Goal: Task Accomplishment & Management: Manage account settings

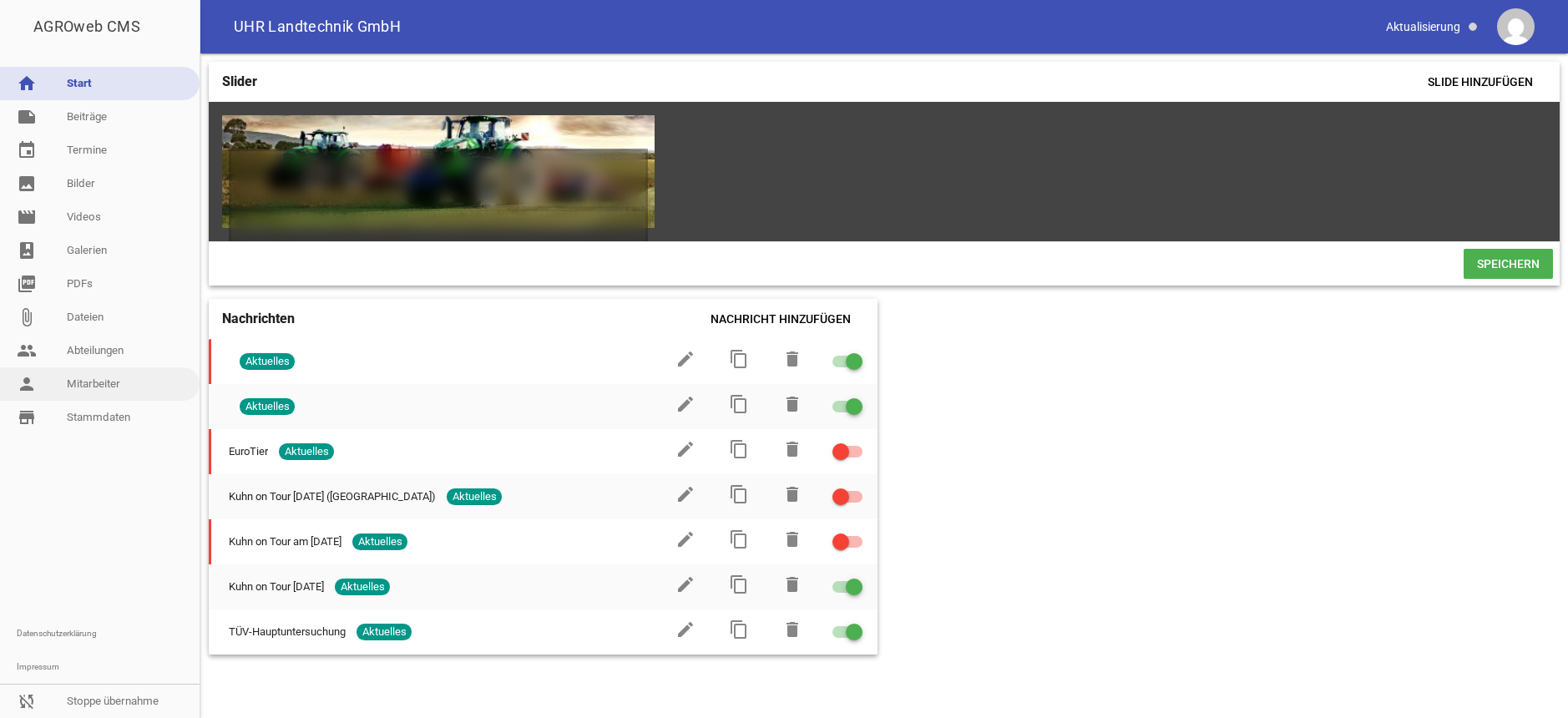
click at [87, 384] on link "person Mitarbeiter" at bounding box center [100, 384] width 200 height 33
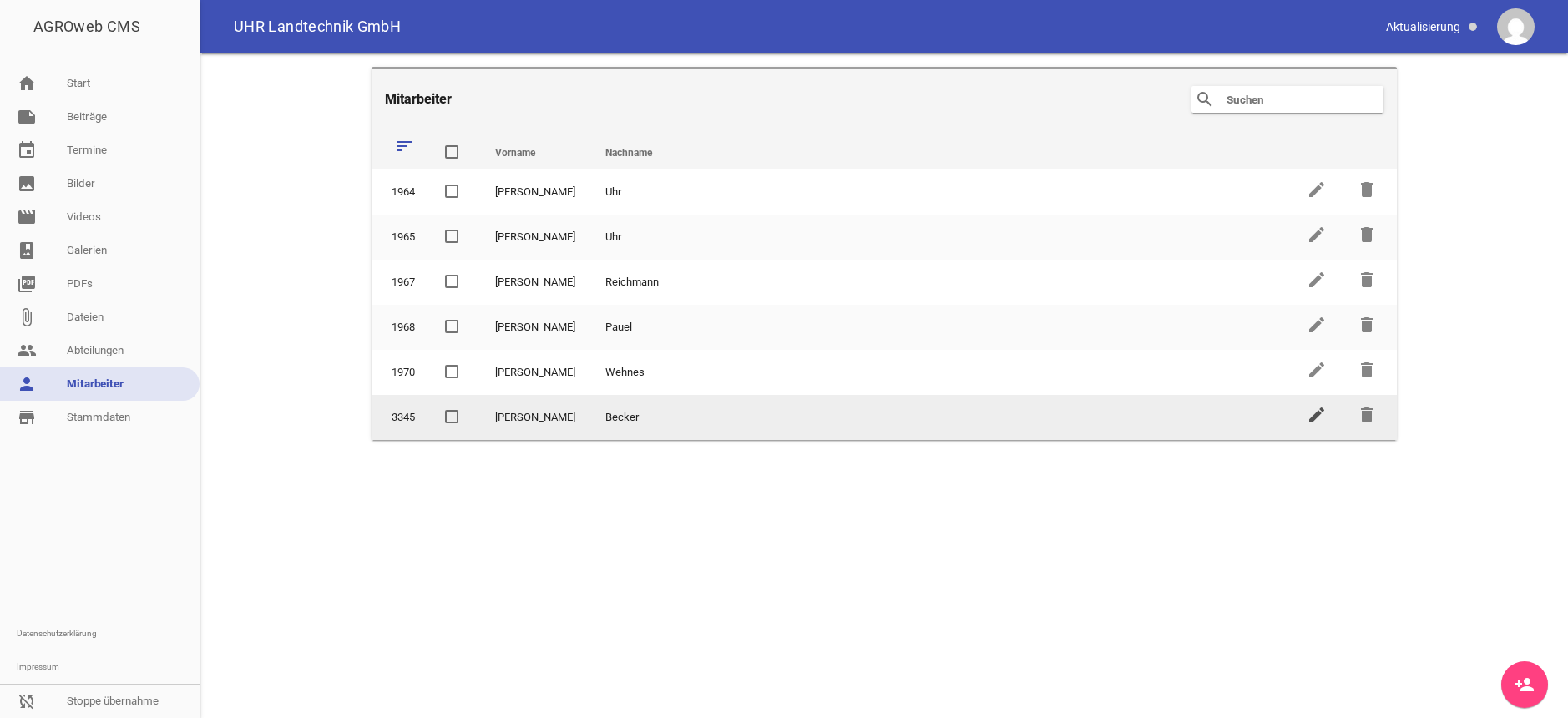
click at [1319, 415] on icon "edit" at bounding box center [1316, 415] width 20 height 20
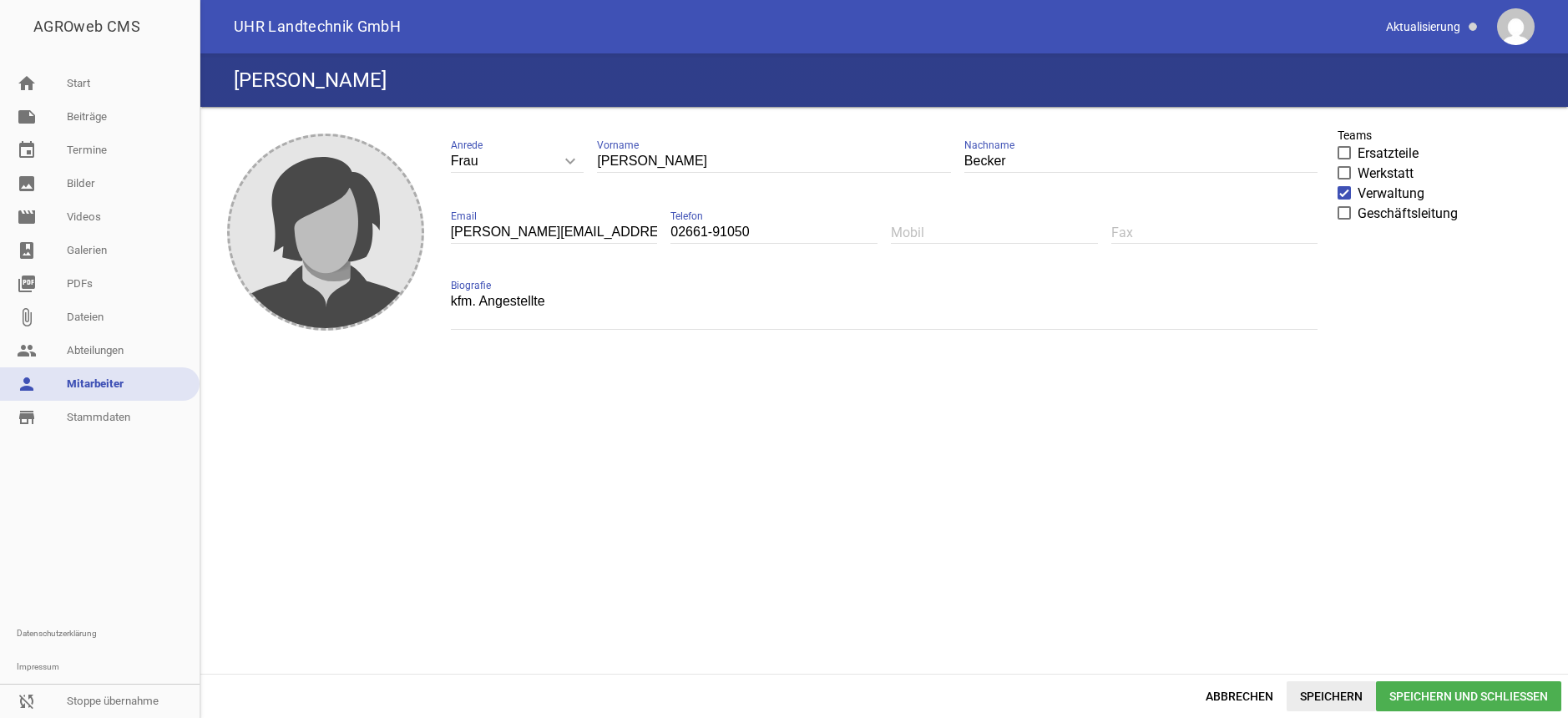
click at [1340, 695] on span "Speichern" at bounding box center [1332, 696] width 89 height 30
click at [1477, 699] on span "Speichern und Schließen" at bounding box center [1469, 696] width 186 height 30
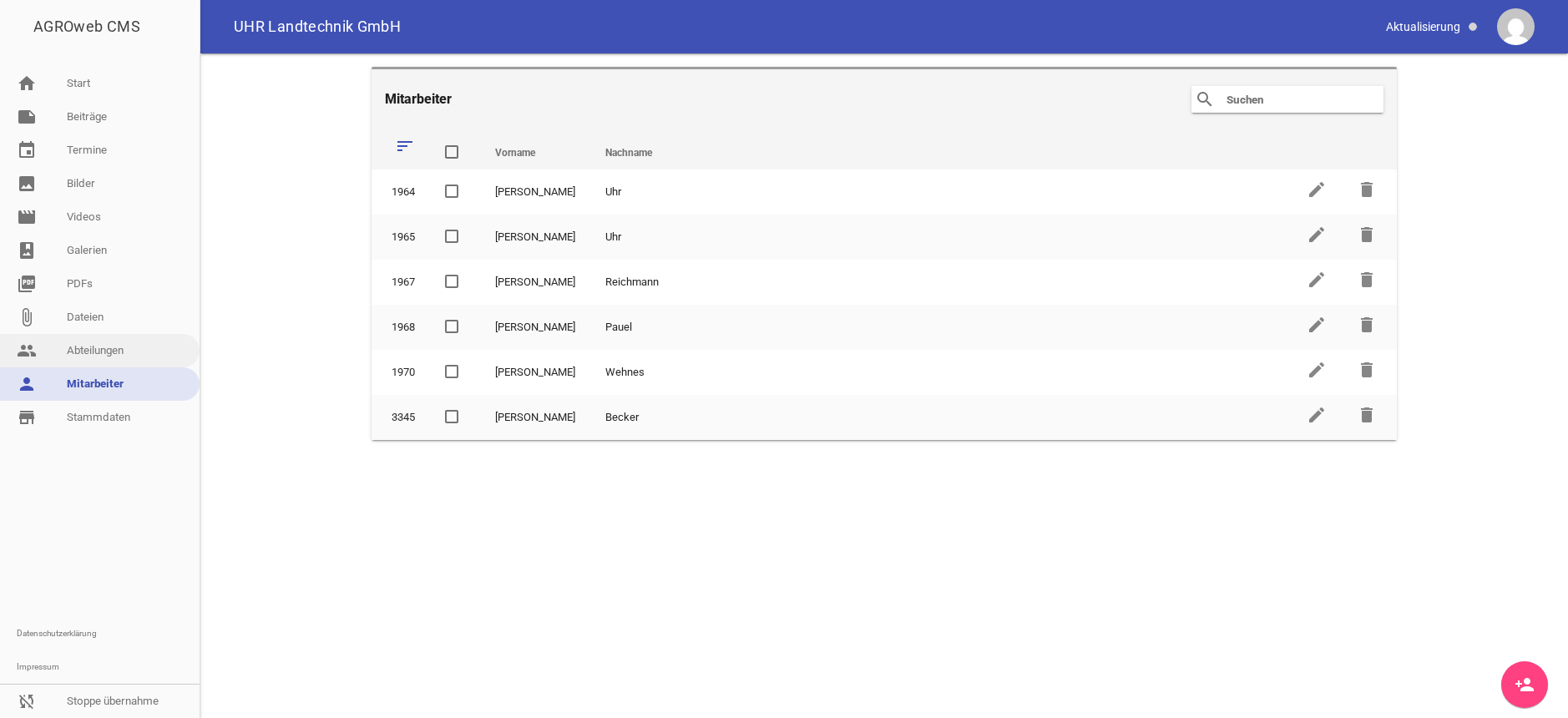
click at [133, 348] on link "people Abteilungen" at bounding box center [100, 350] width 200 height 33
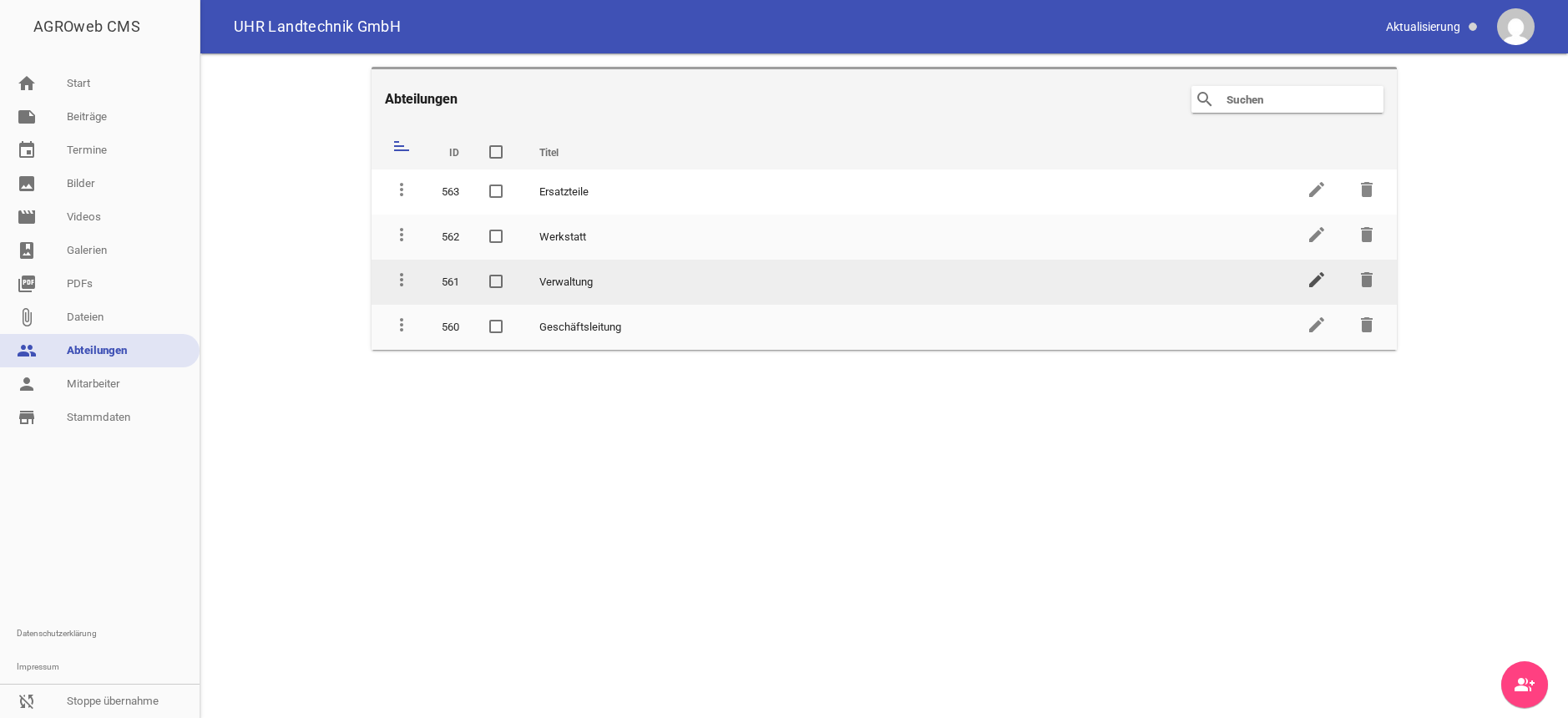
click at [1314, 276] on icon "edit" at bounding box center [1316, 279] width 20 height 20
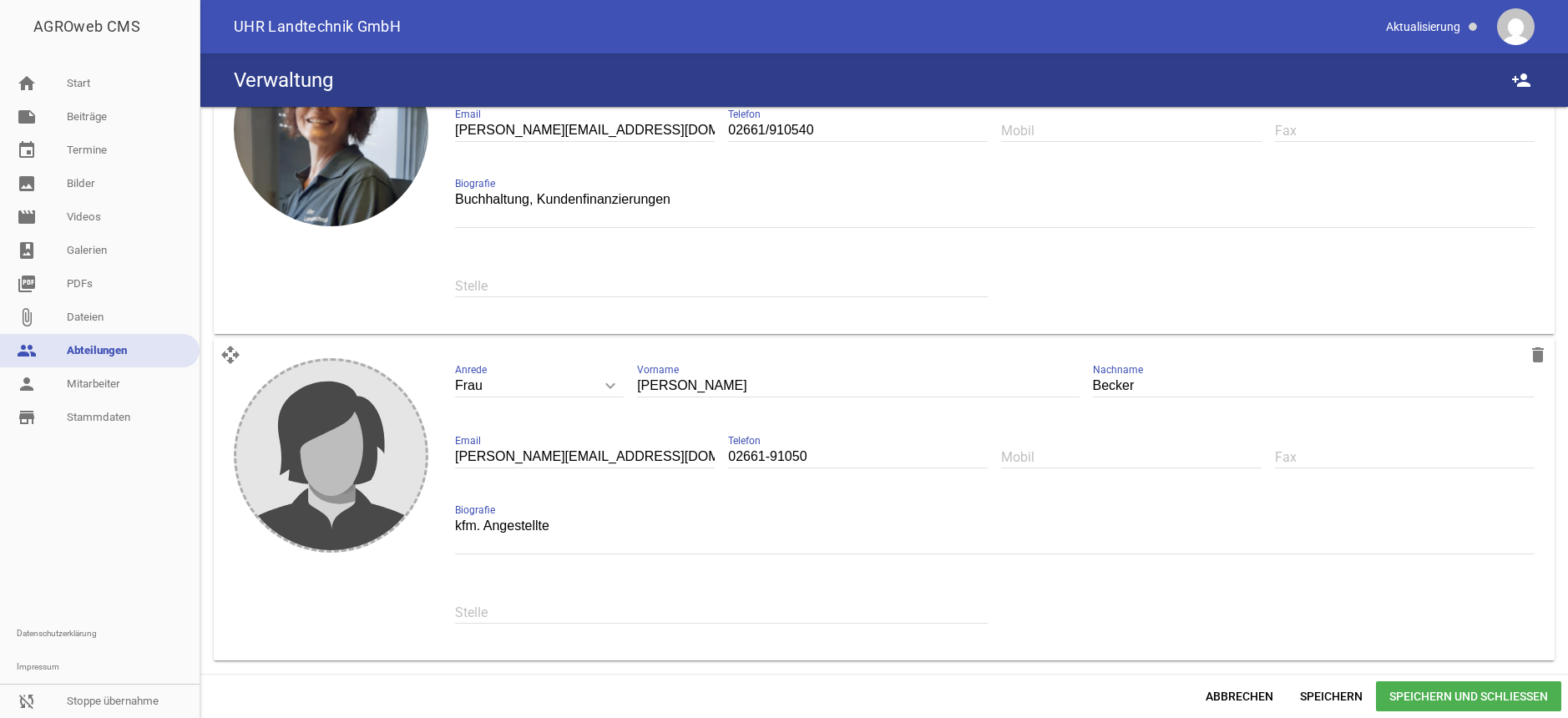
scroll to position [188, 0]
click at [102, 119] on link "note Beiträge" at bounding box center [100, 116] width 200 height 33
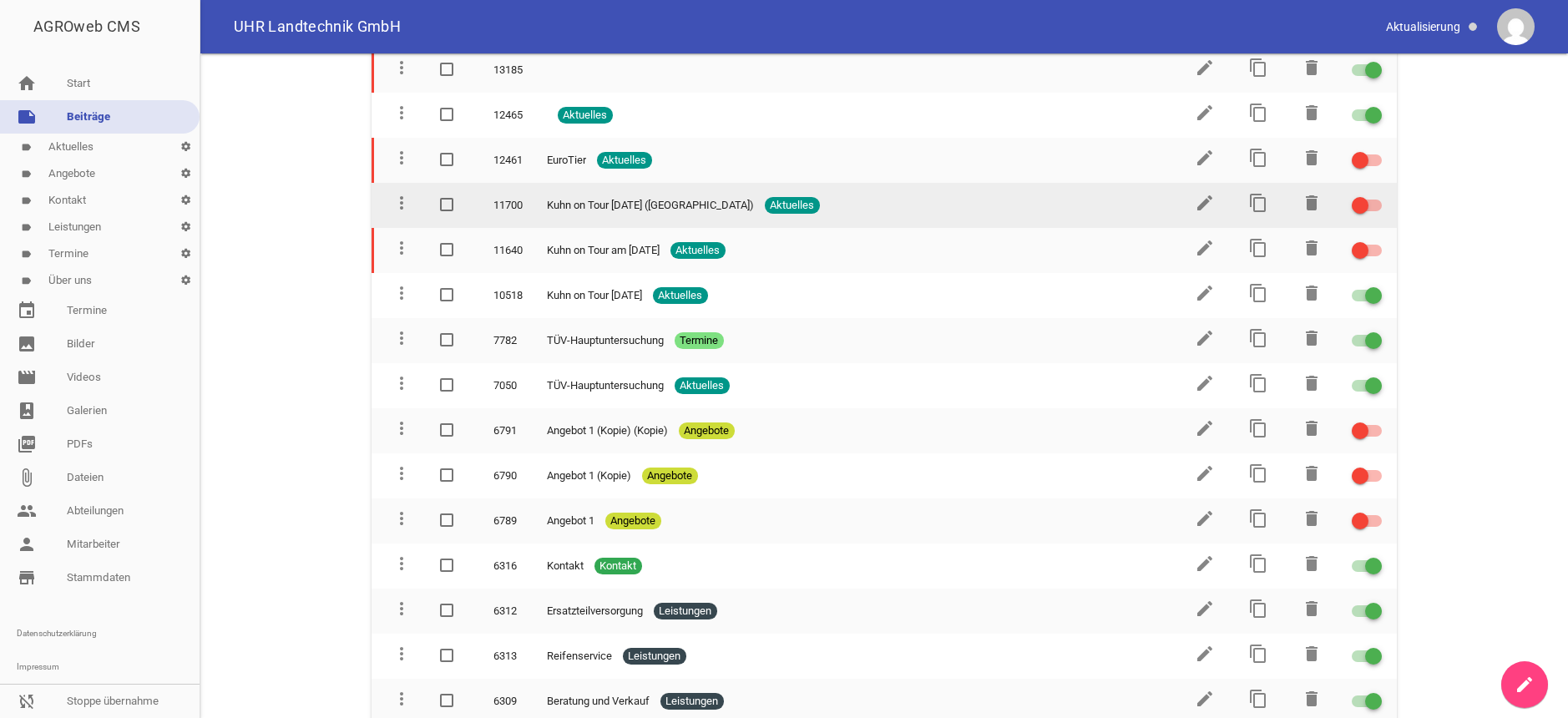
scroll to position [218, 0]
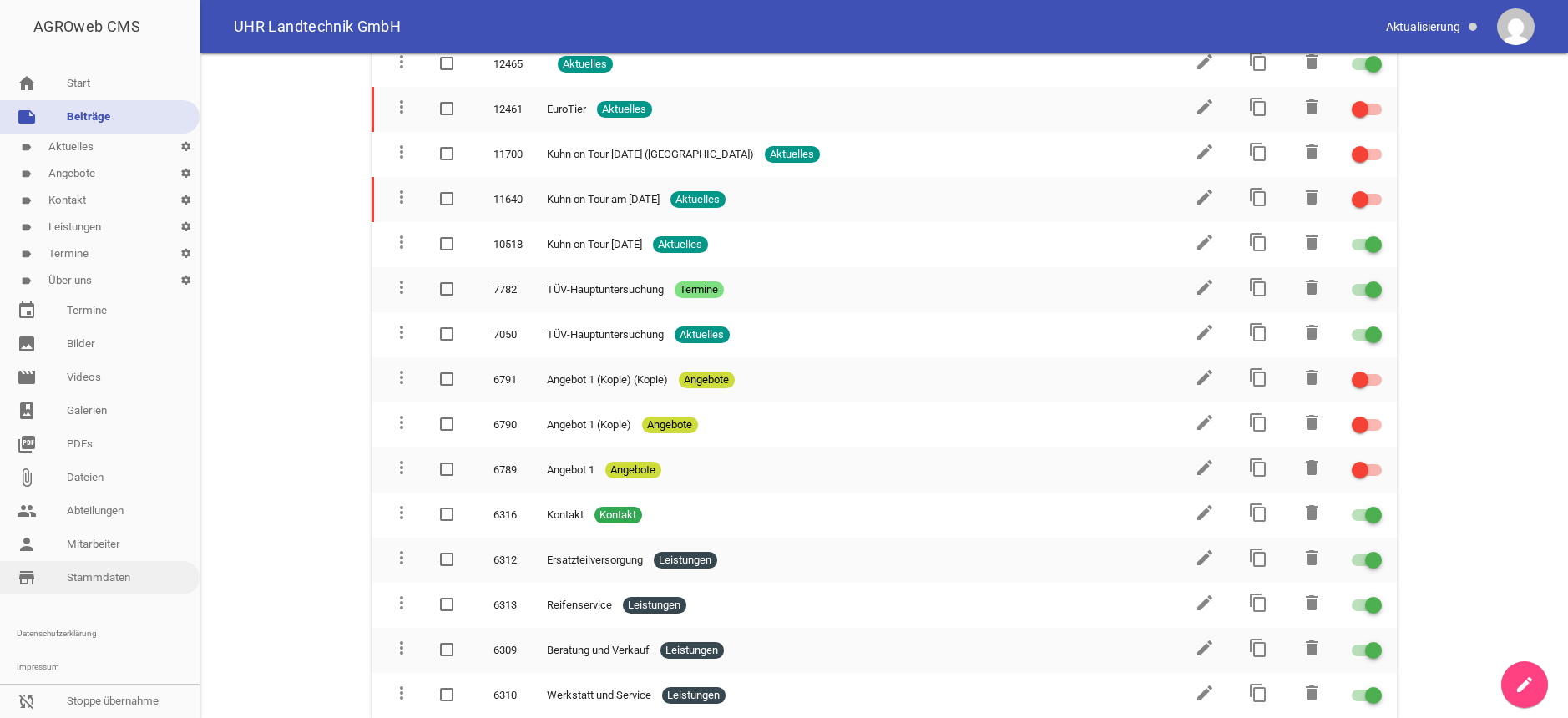
click at [120, 575] on link "store_mall_directory Stammdaten" at bounding box center [100, 577] width 200 height 33
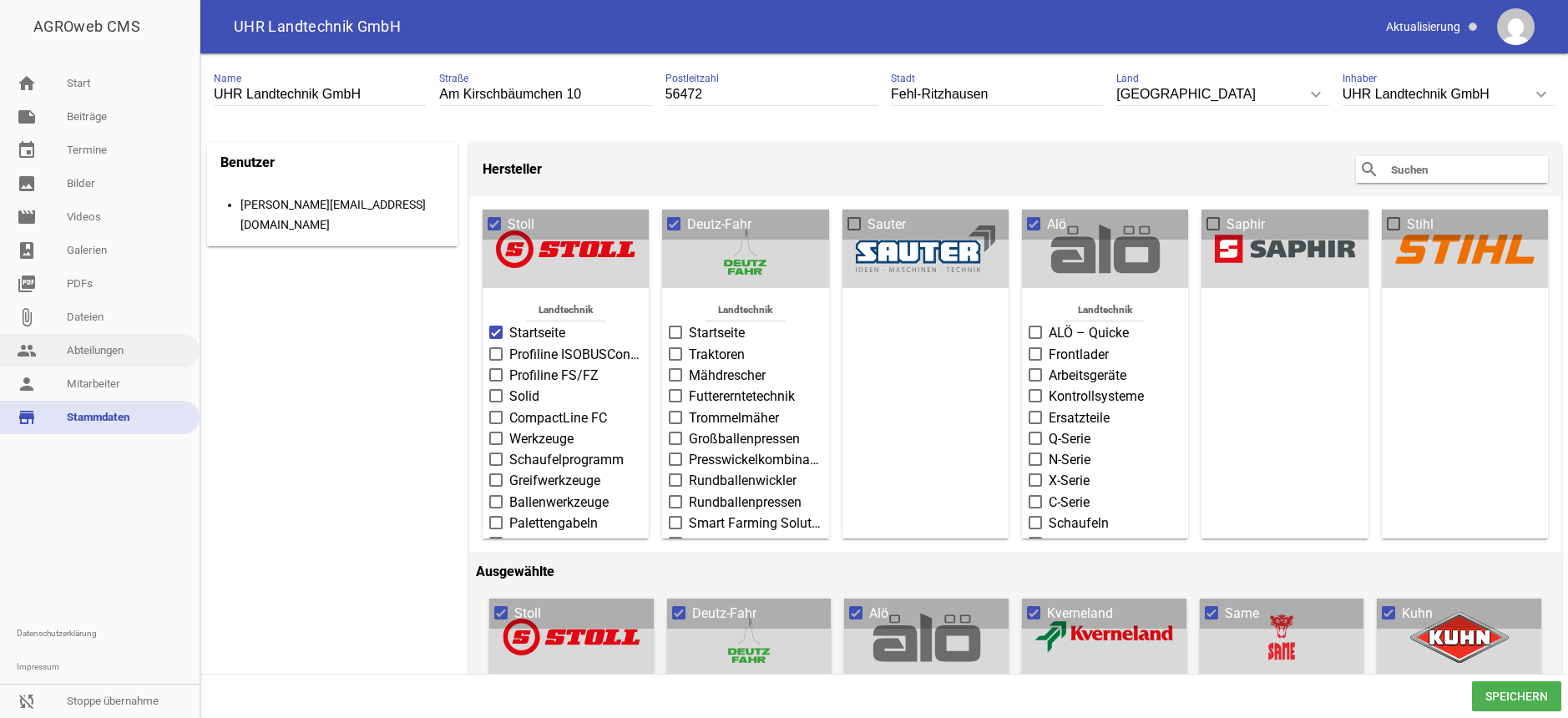
click at [103, 348] on link "people Abteilungen" at bounding box center [100, 350] width 200 height 33
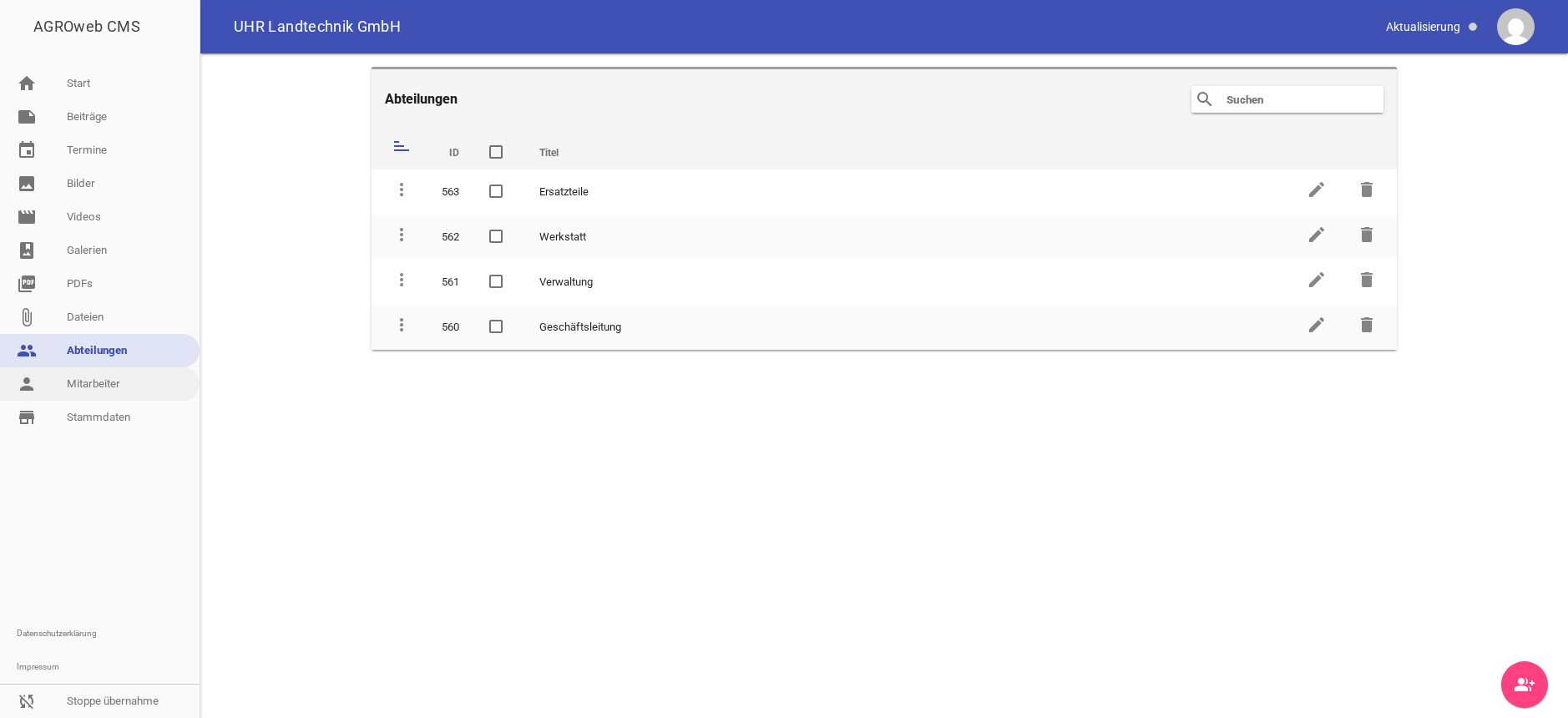
click at [136, 387] on link "person Mitarbeiter" at bounding box center [100, 384] width 200 height 33
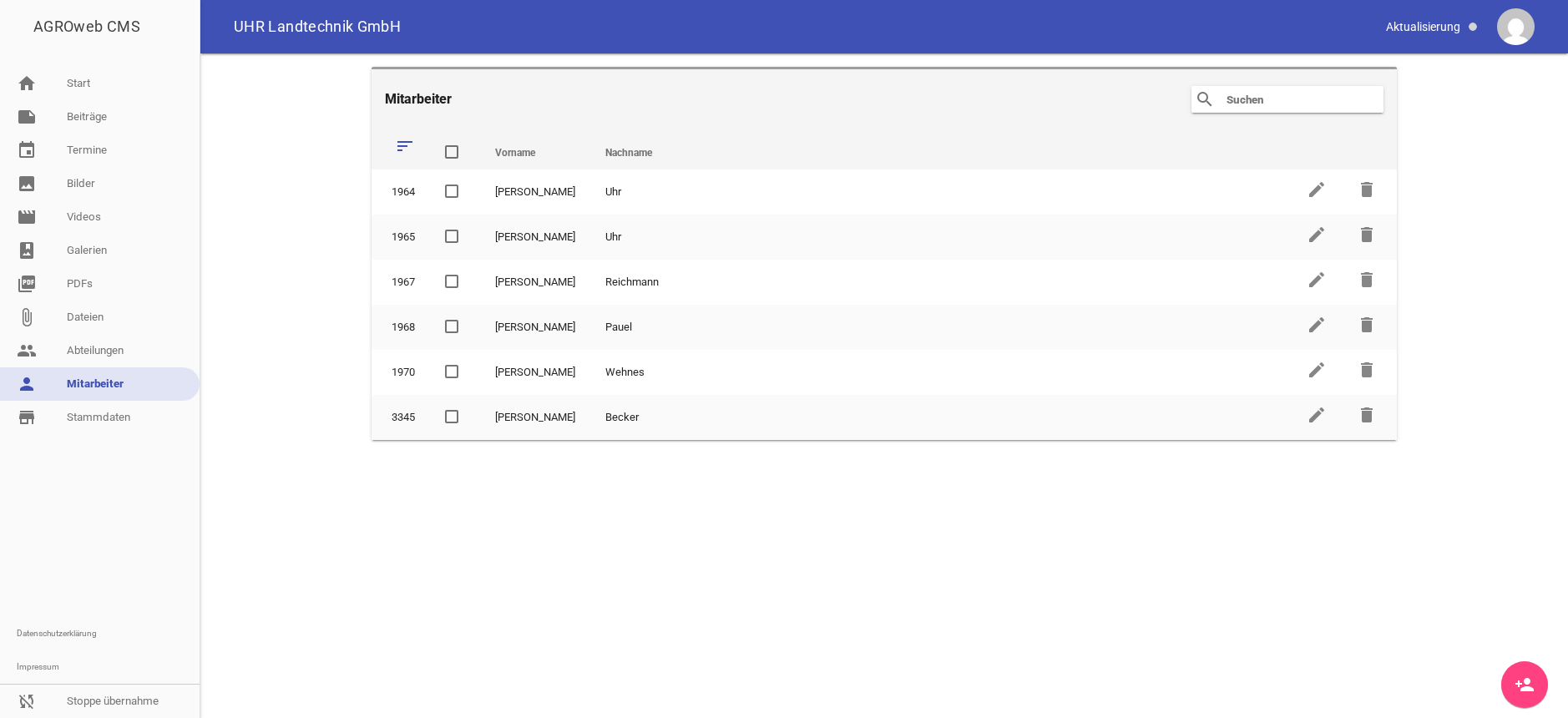
click at [1515, 681] on icon "person_add" at bounding box center [1524, 684] width 20 height 20
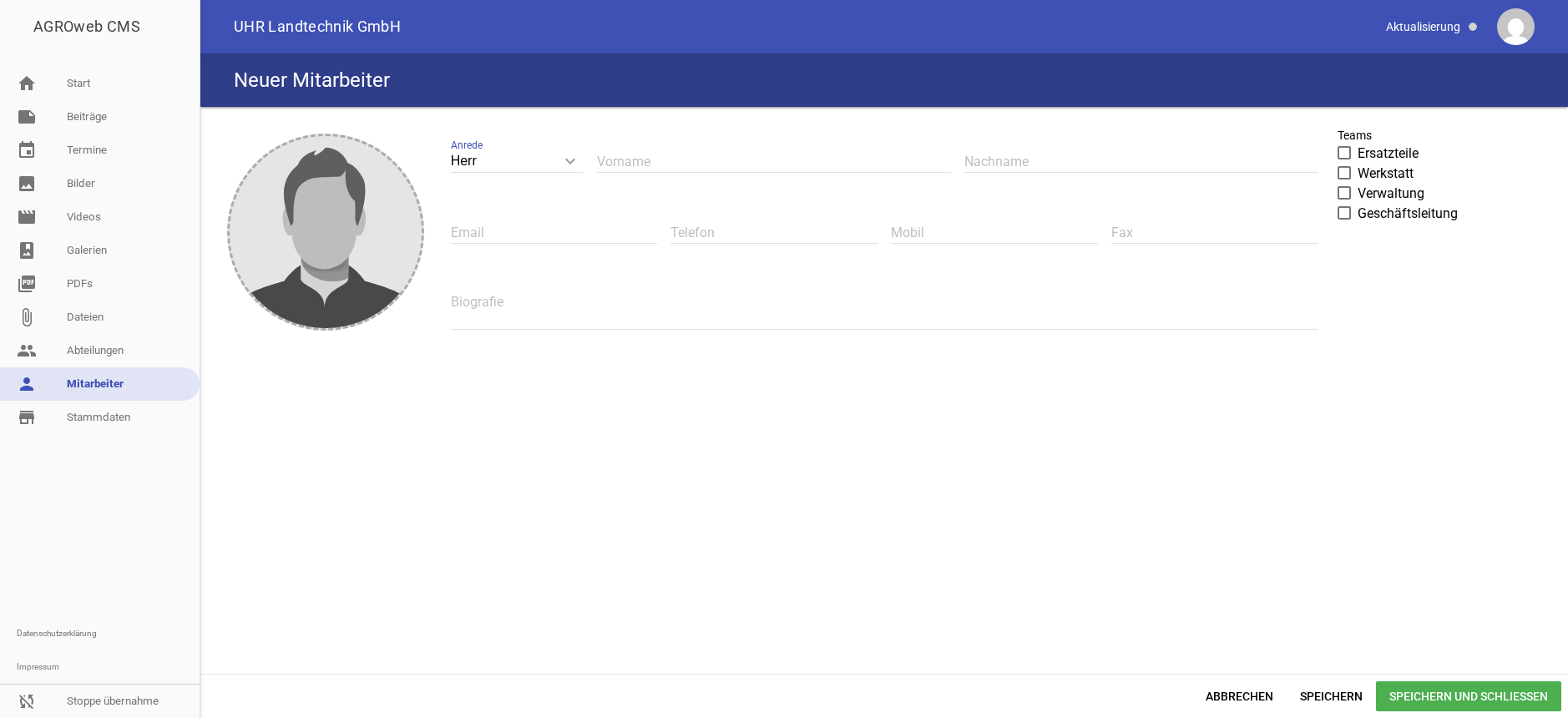
click at [641, 161] on input "text" at bounding box center [774, 161] width 353 height 22
type input "Test"
click at [996, 160] on input "text" at bounding box center [1141, 161] width 353 height 22
type input "[PERSON_NAME]"
click at [1348, 190] on span at bounding box center [1345, 192] width 11 height 10
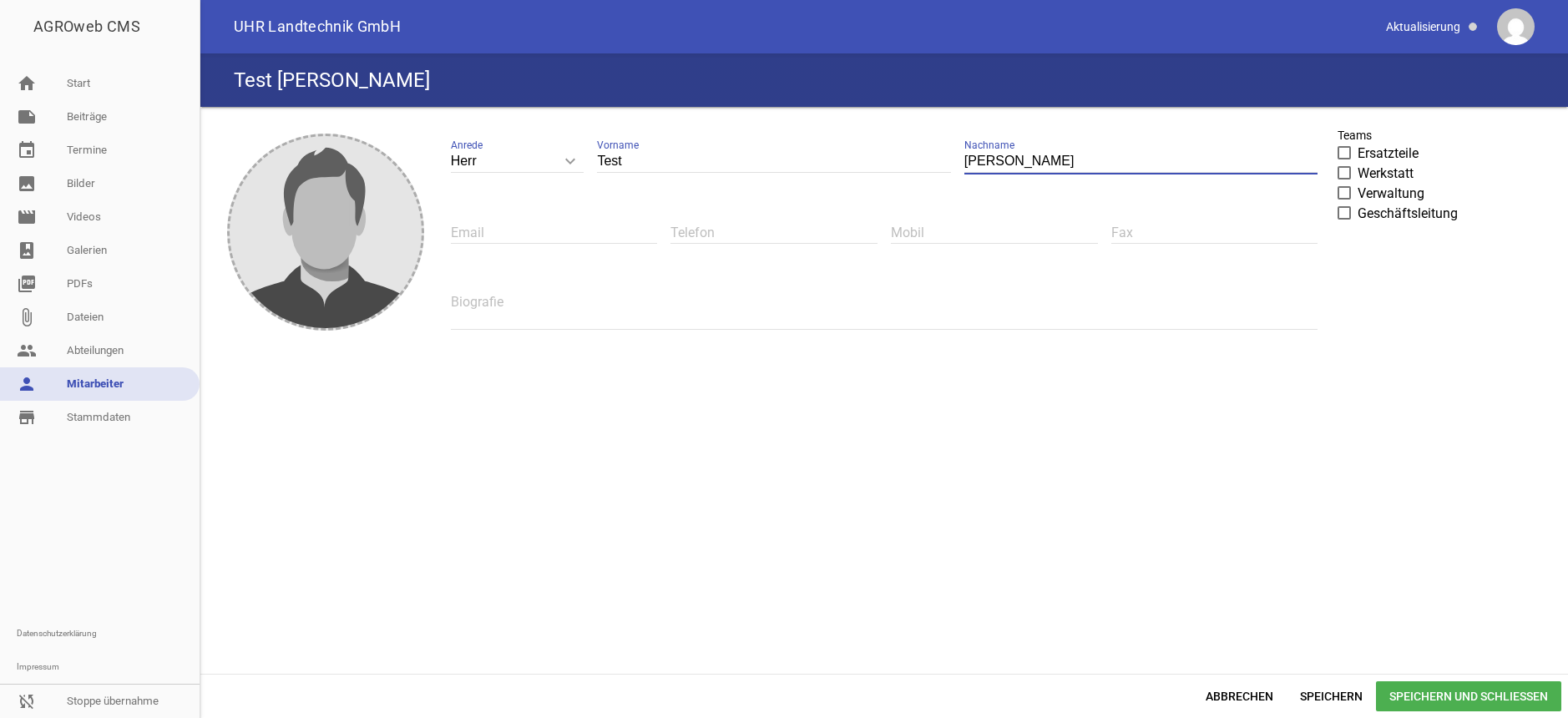
click at [1357, 184] on input "Verwaltung" at bounding box center [1357, 184] width 0 height 0
click at [1474, 692] on span "Speichern und Schließen" at bounding box center [1469, 696] width 186 height 30
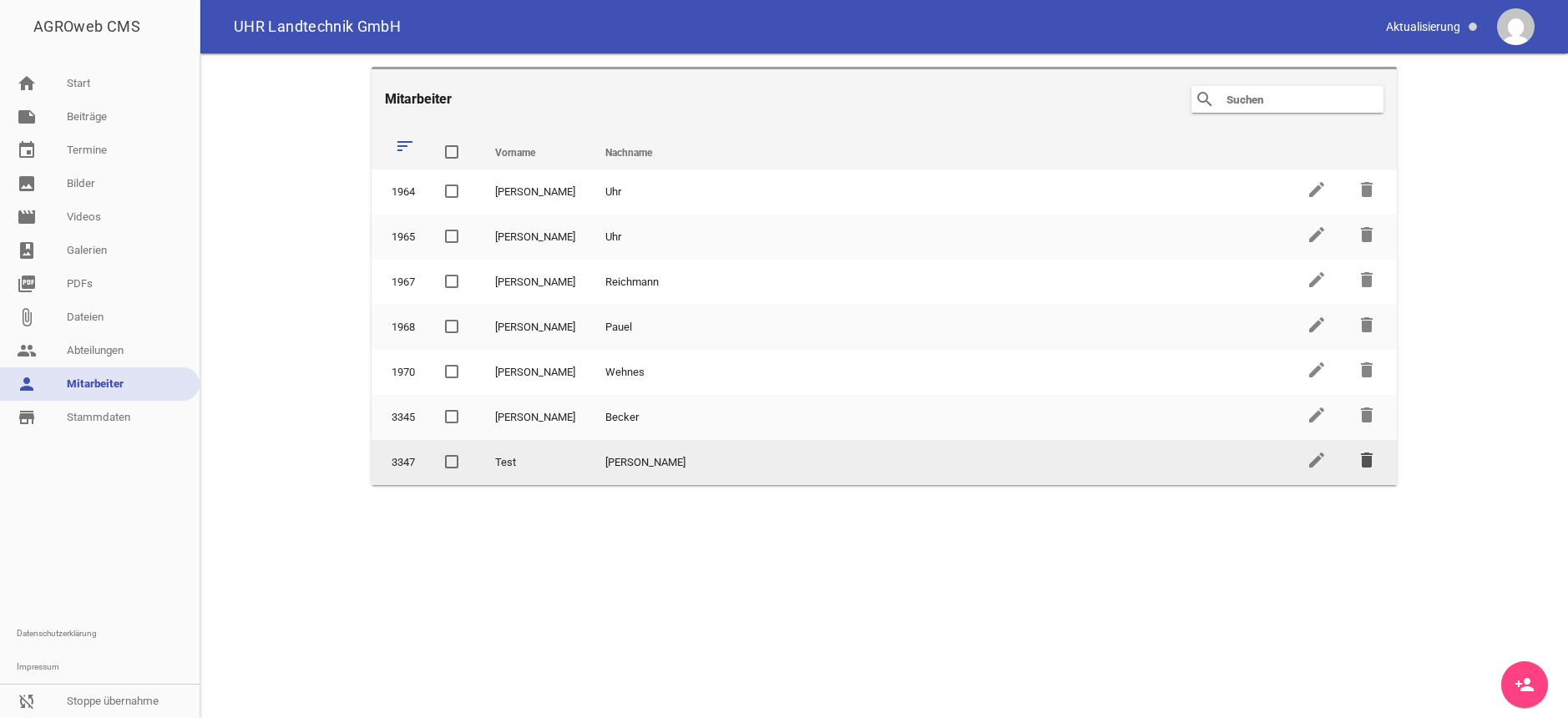
click at [1365, 458] on icon "delete" at bounding box center [1366, 459] width 20 height 20
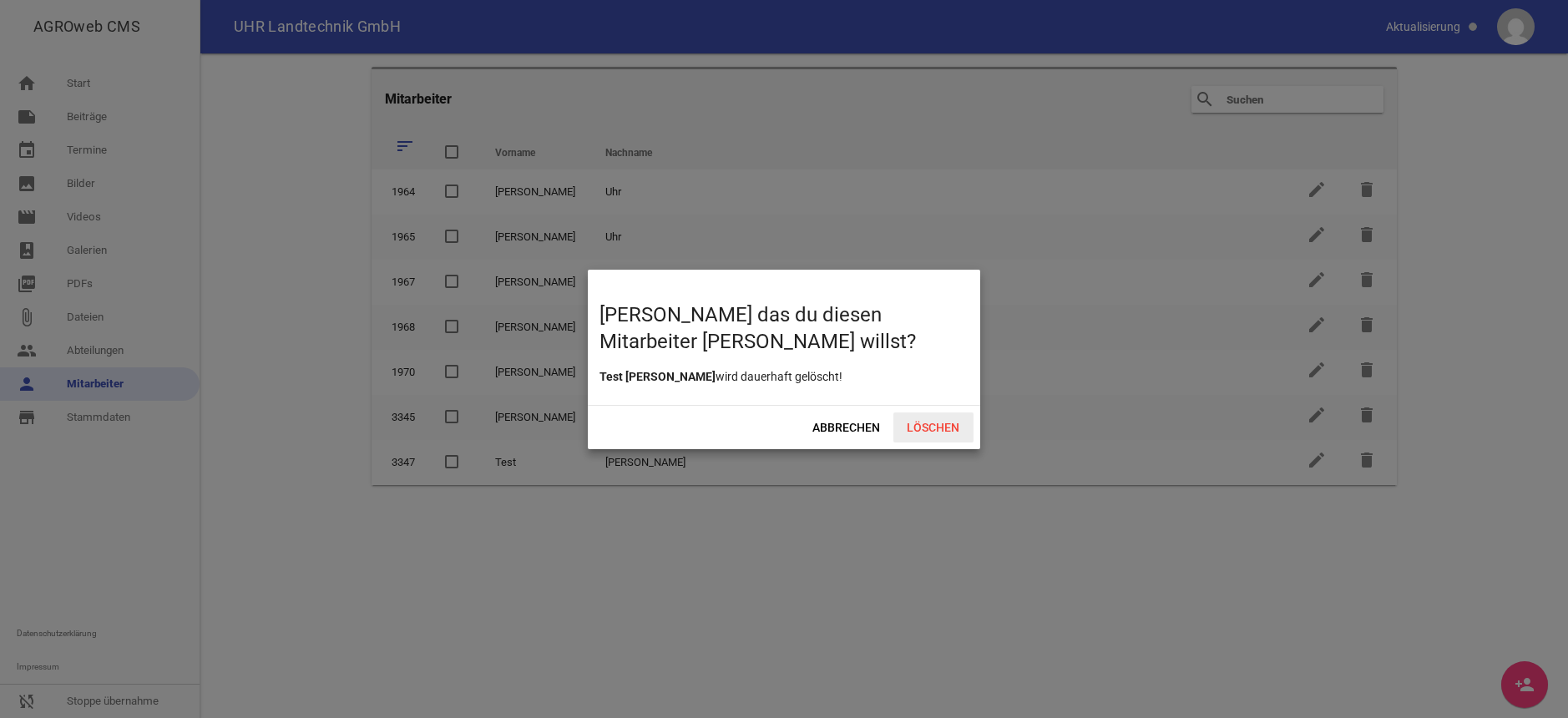
click at [942, 423] on span "Löschen" at bounding box center [933, 427] width 80 height 30
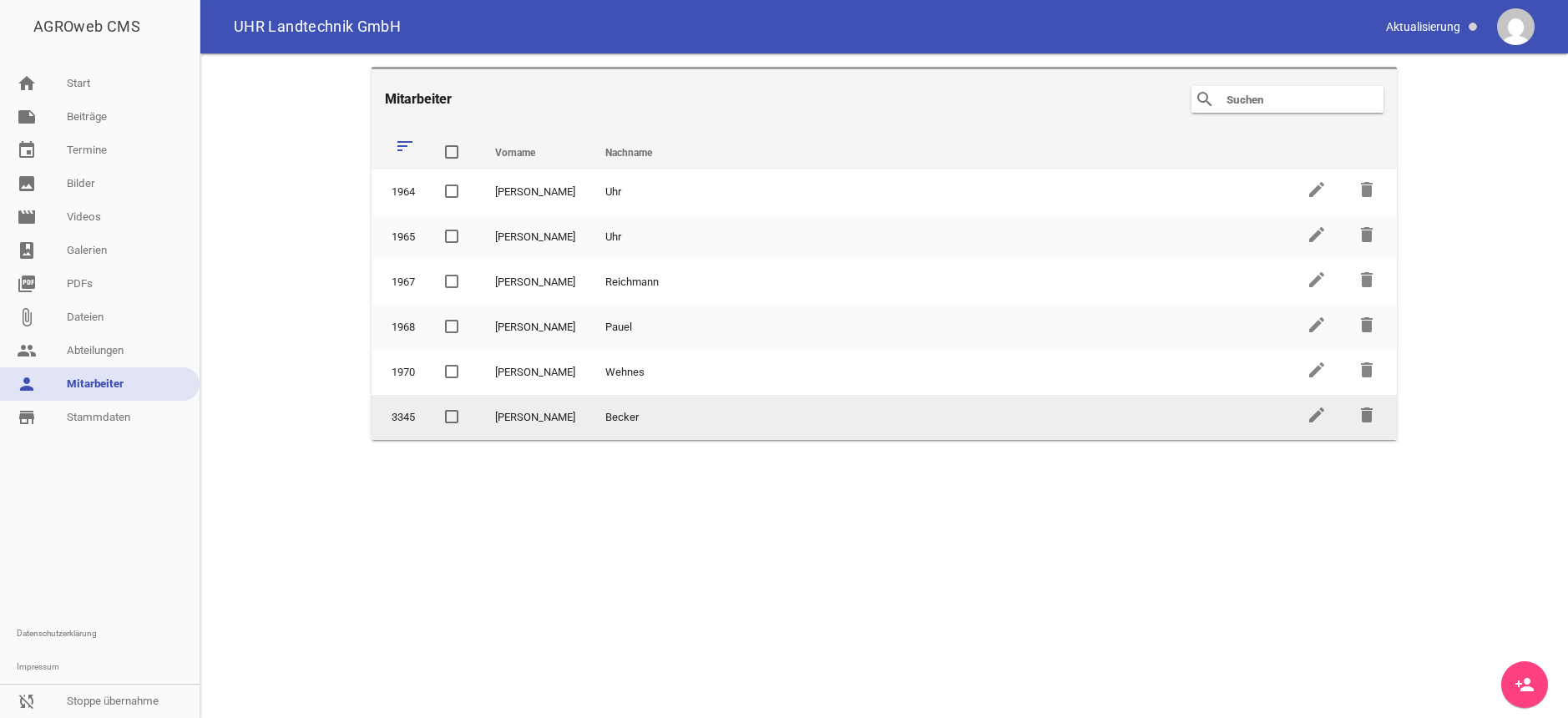
click at [452, 413] on span at bounding box center [452, 416] width 11 height 10
click at [465, 408] on input "checkbox" at bounding box center [465, 408] width 0 height 0
click at [452, 412] on span at bounding box center [452, 416] width 11 height 10
click at [465, 408] on input "checkbox" at bounding box center [465, 408] width 0 height 0
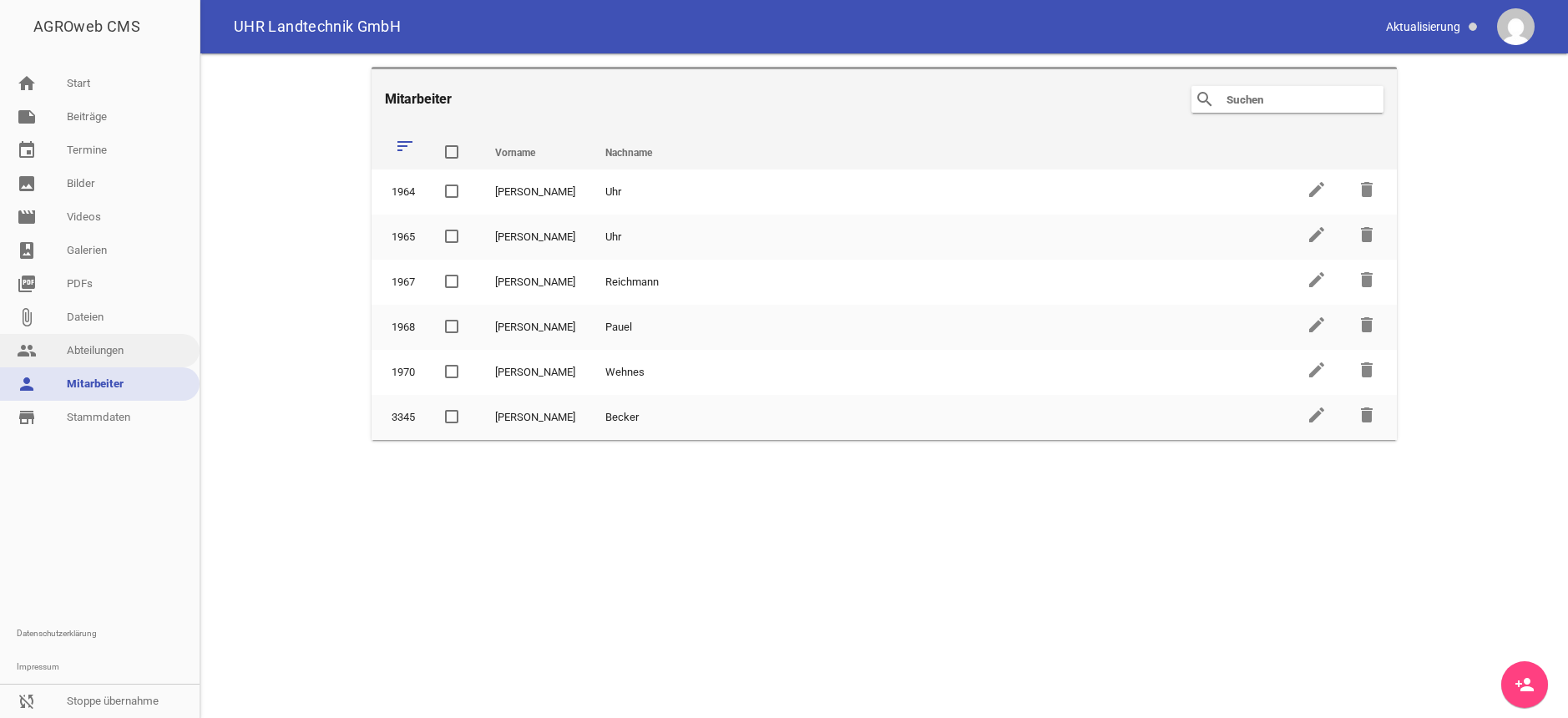
click at [101, 344] on link "people Abteilungen" at bounding box center [100, 350] width 200 height 33
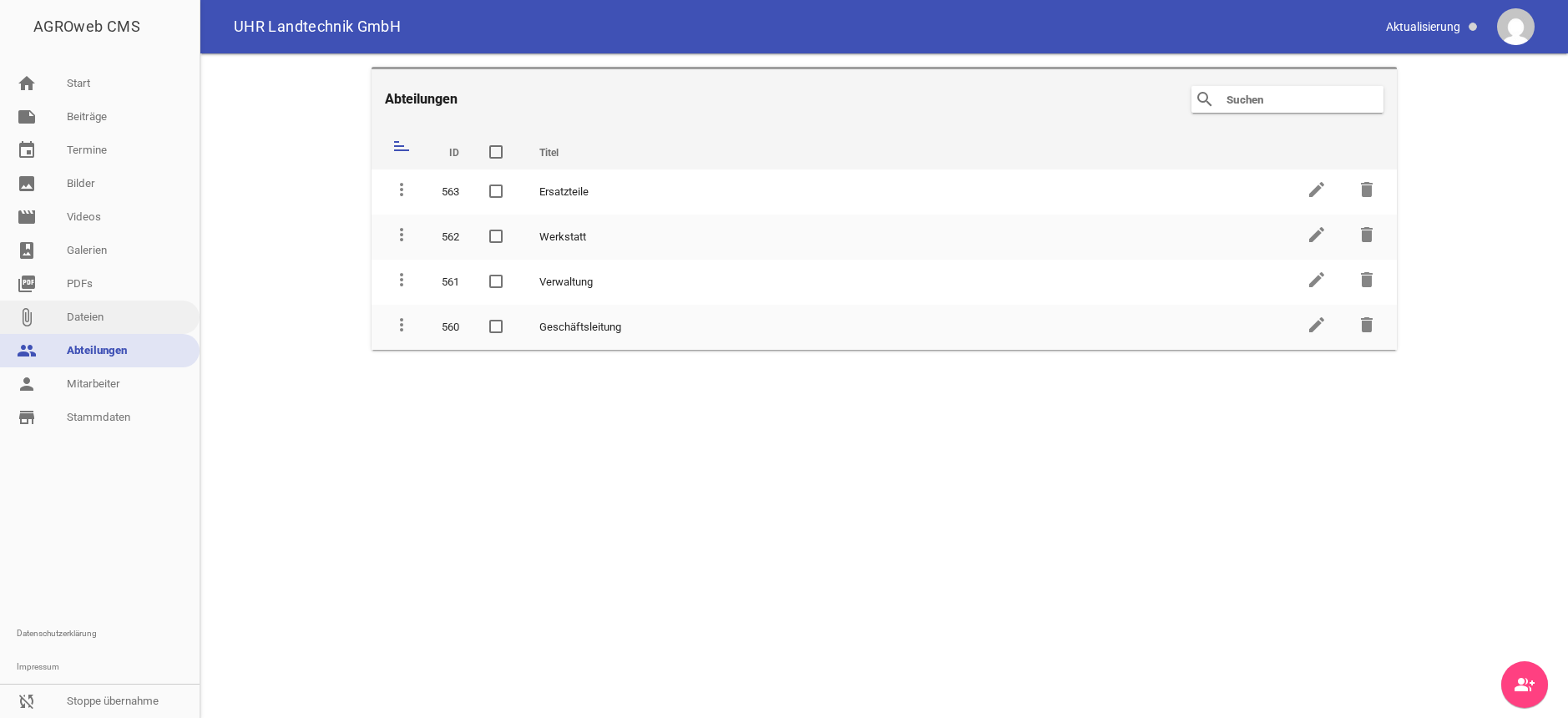
click at [122, 313] on link "attach_file Dateien" at bounding box center [100, 317] width 200 height 33
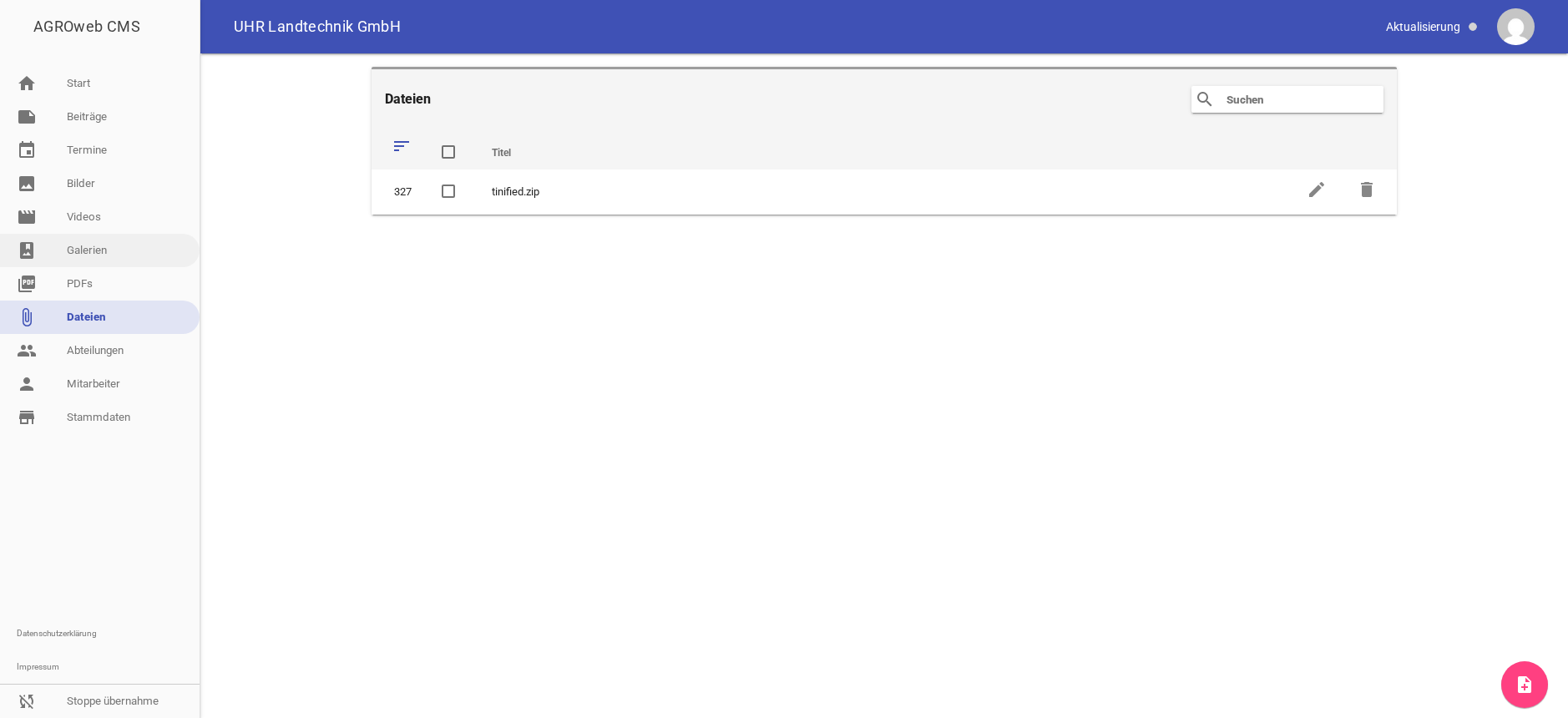
click at [114, 251] on link "photo_album Galerien" at bounding box center [100, 250] width 200 height 33
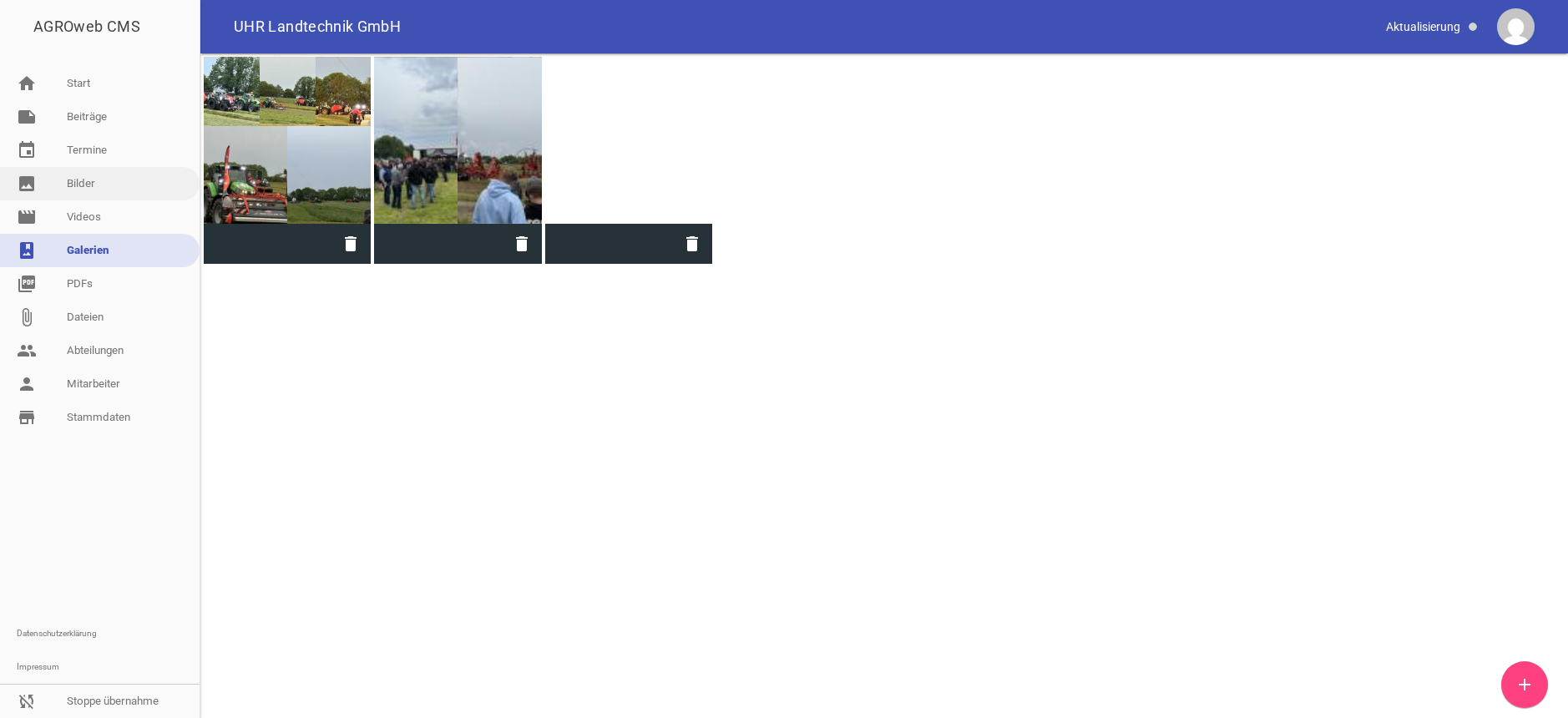
click at [98, 182] on link "image Bilder" at bounding box center [100, 183] width 200 height 33
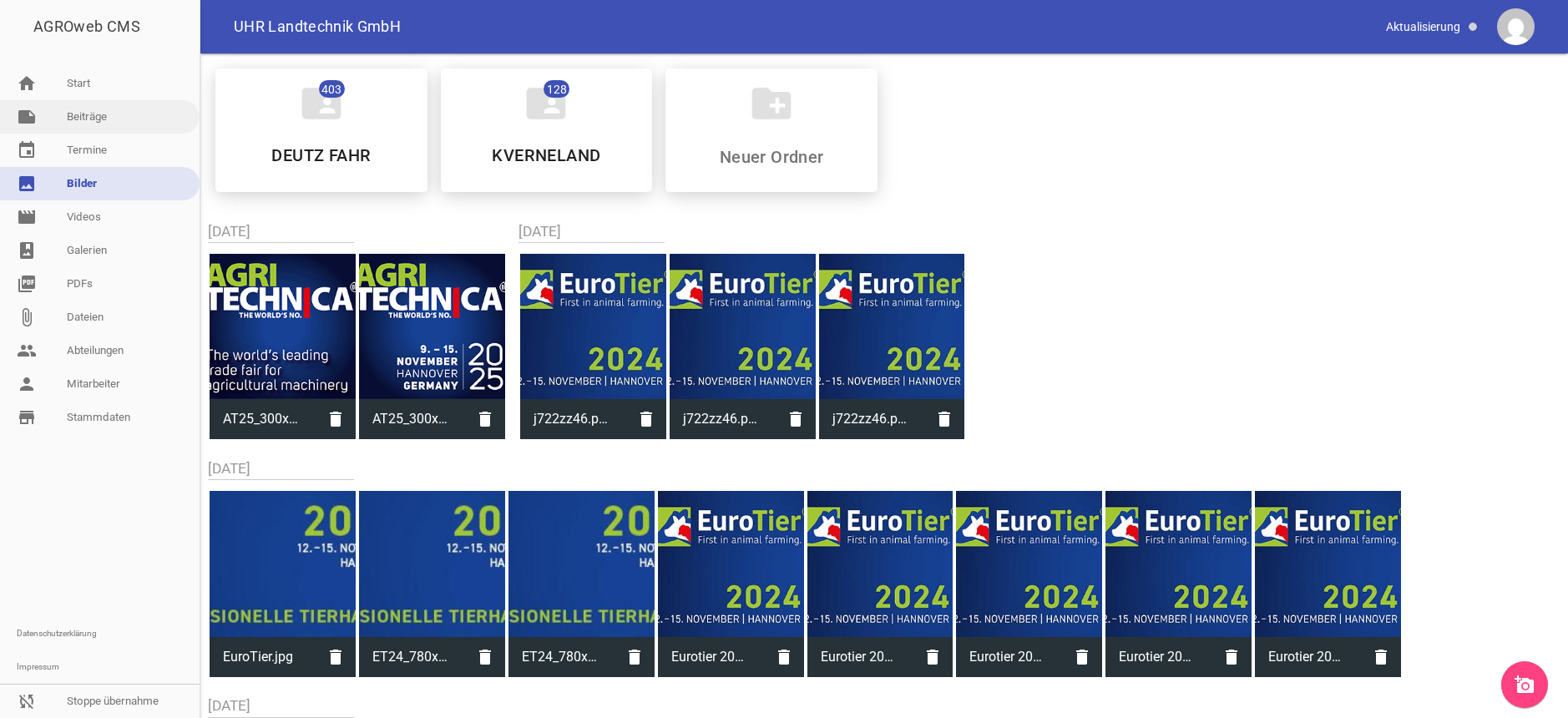
click at [113, 113] on link "note Beiträge" at bounding box center [100, 116] width 200 height 33
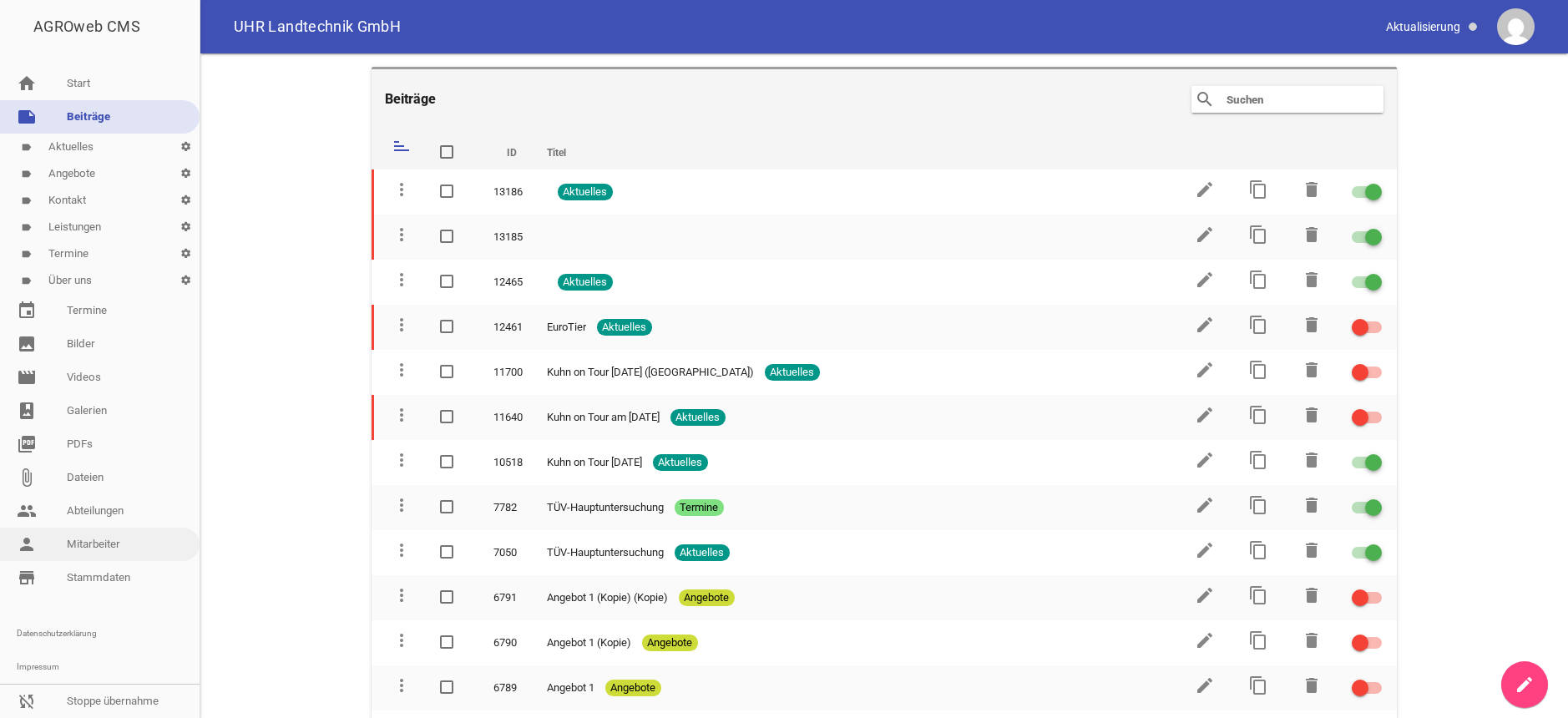
click at [112, 549] on link "person Mitarbeiter" at bounding box center [100, 543] width 200 height 33
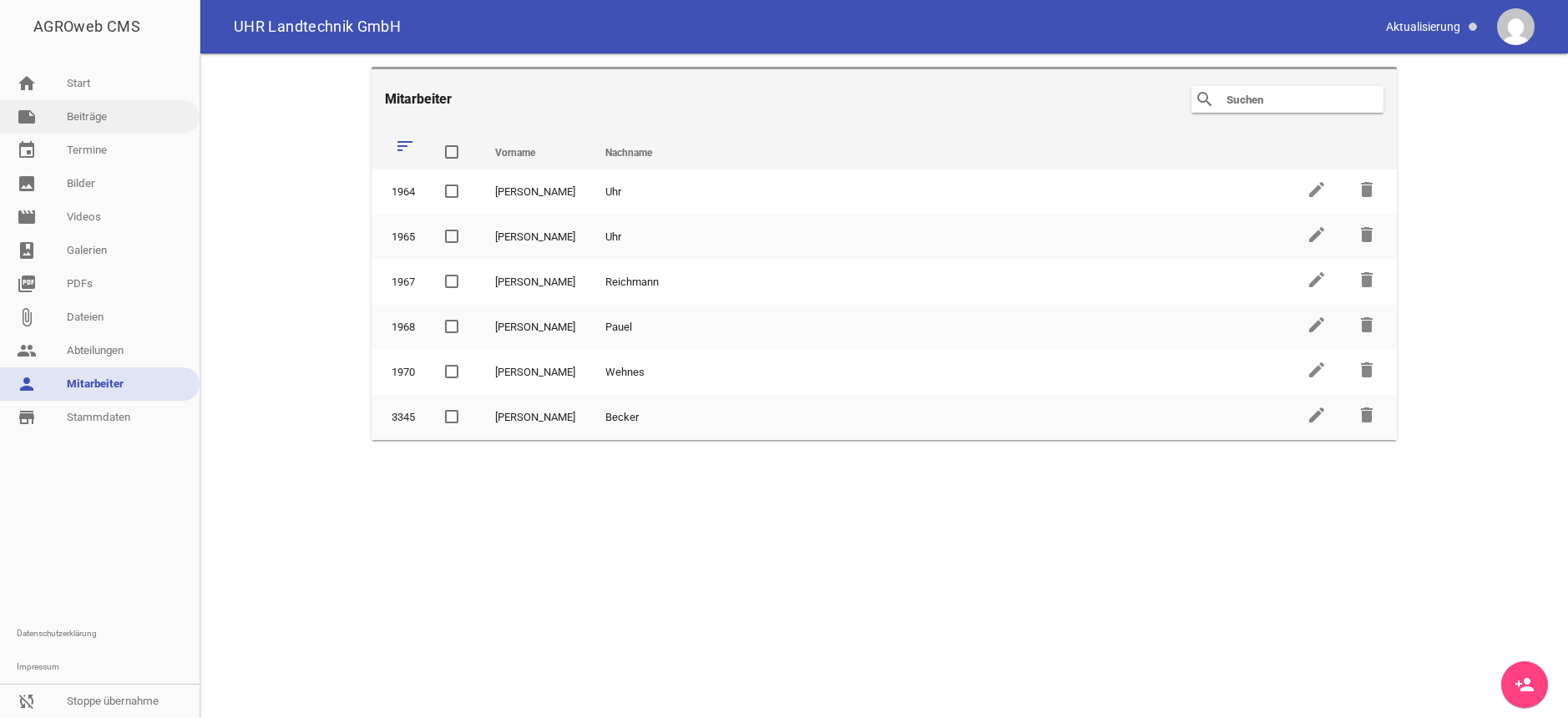
click at [86, 111] on link "note Beiträge" at bounding box center [100, 116] width 200 height 33
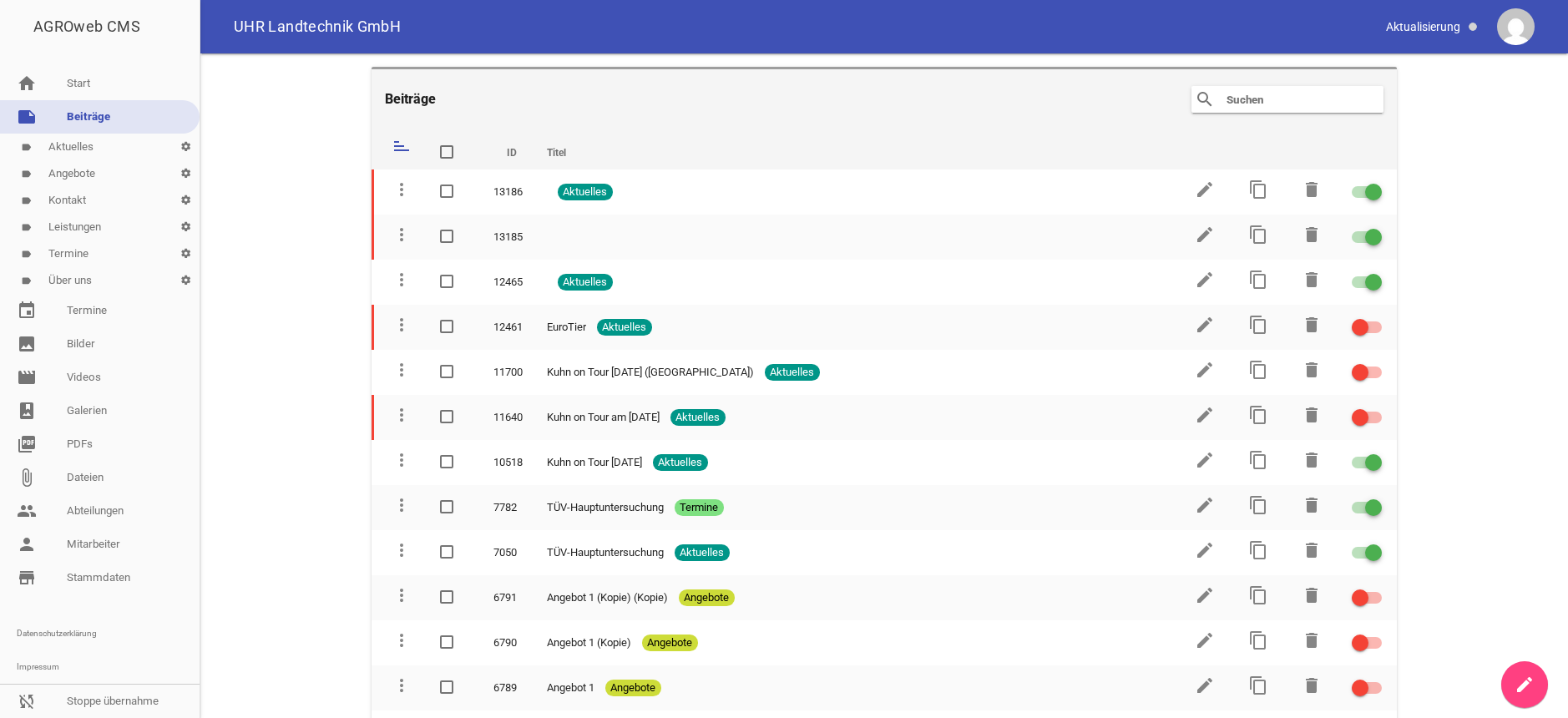
click at [67, 197] on link "label Kontakt settings" at bounding box center [100, 201] width 200 height 27
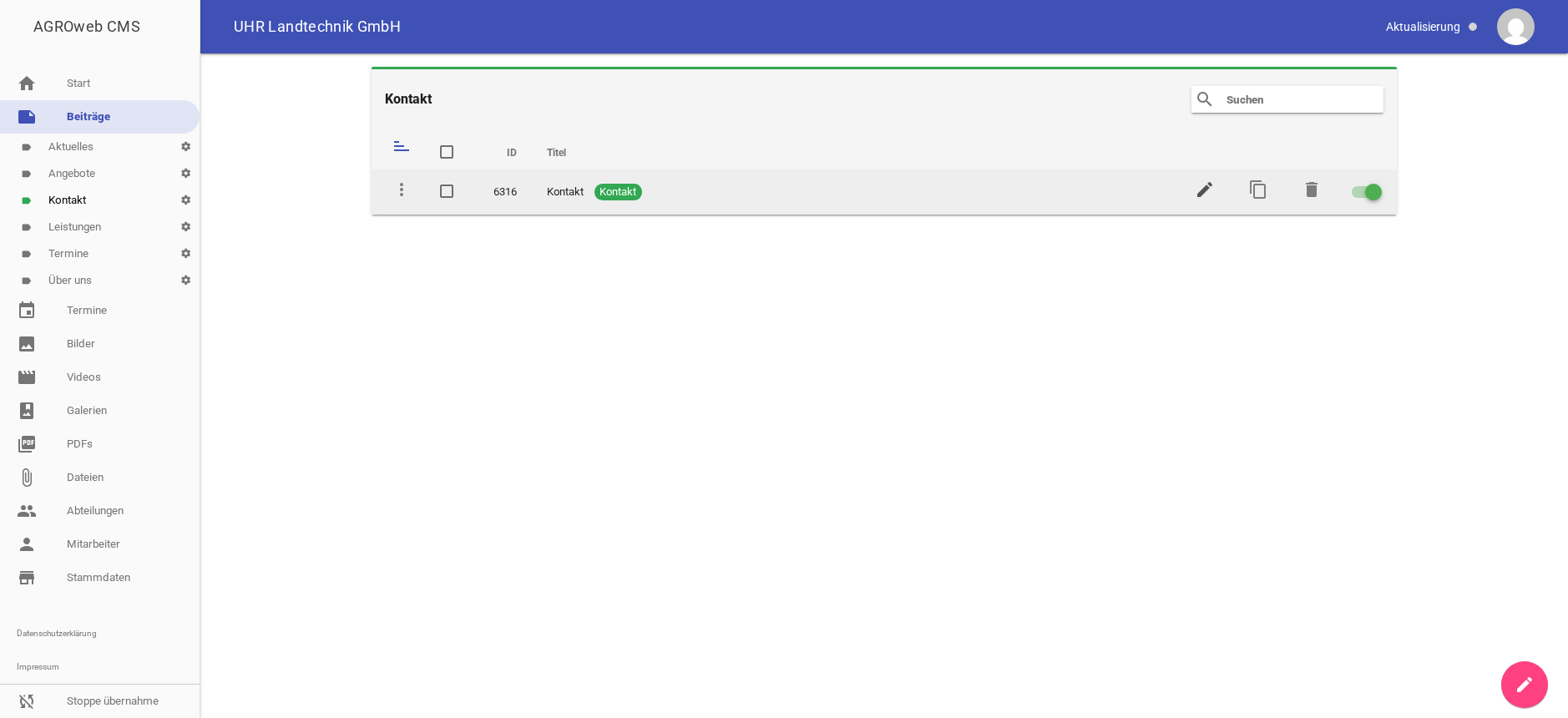
click at [1206, 188] on icon "edit" at bounding box center [1205, 189] width 20 height 20
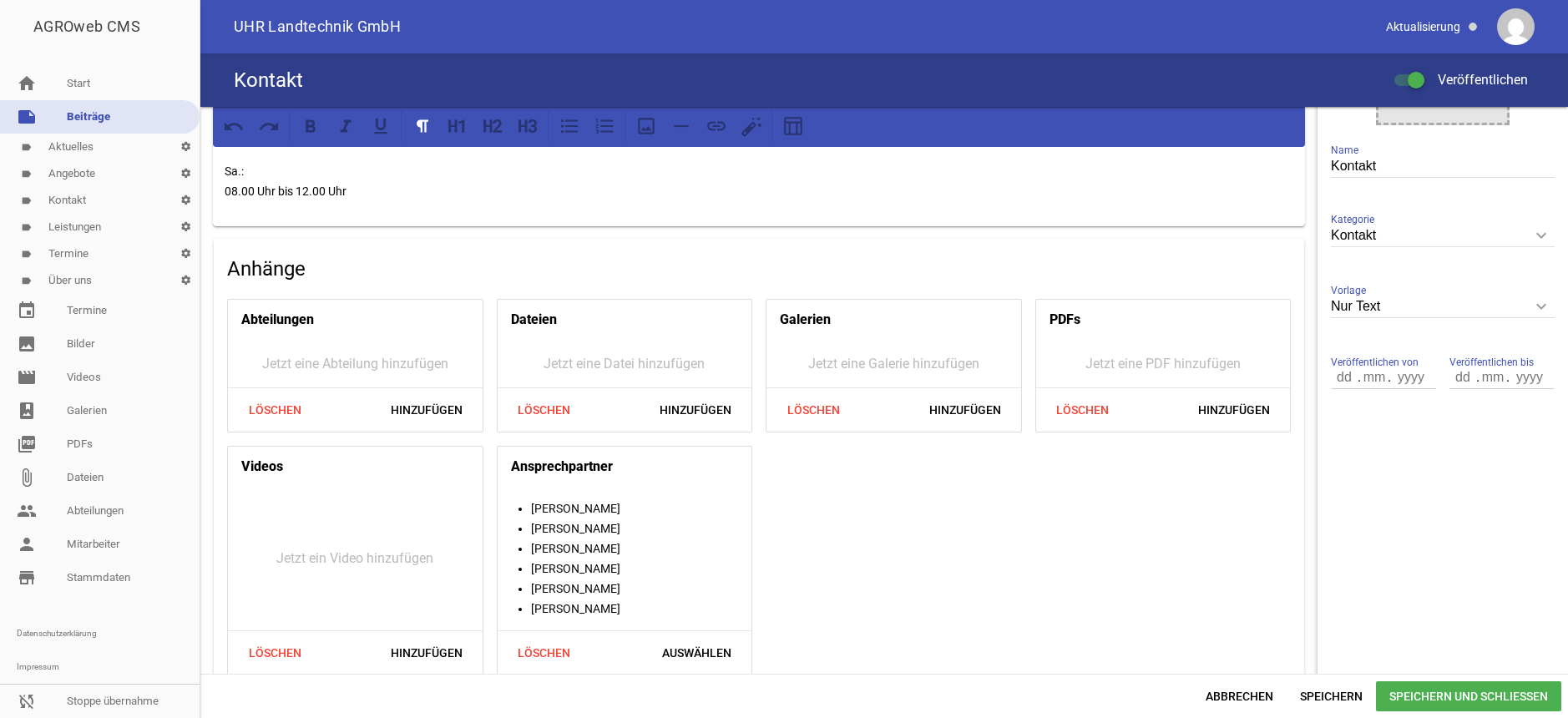
scroll to position [387, 0]
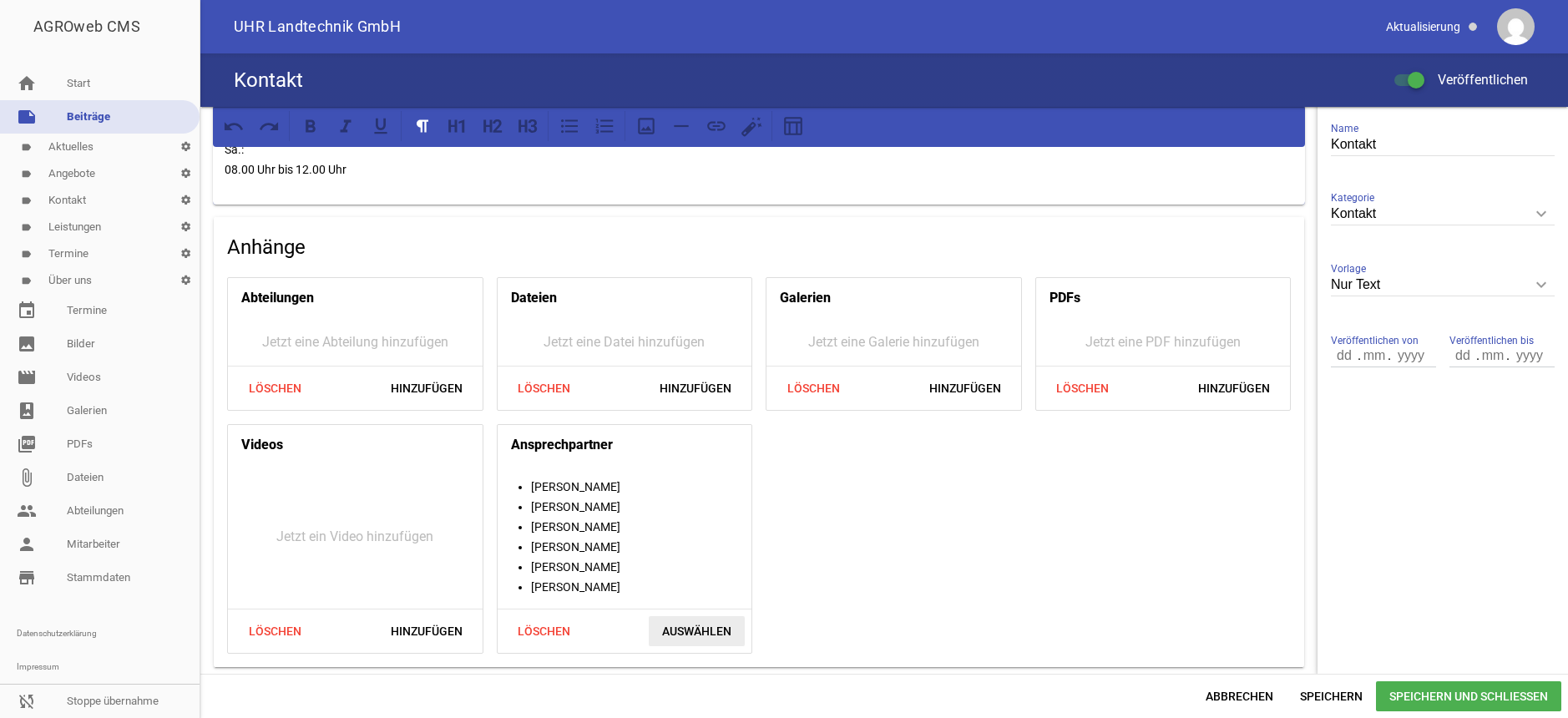
click at [683, 627] on span "Auswählen" at bounding box center [697, 631] width 96 height 30
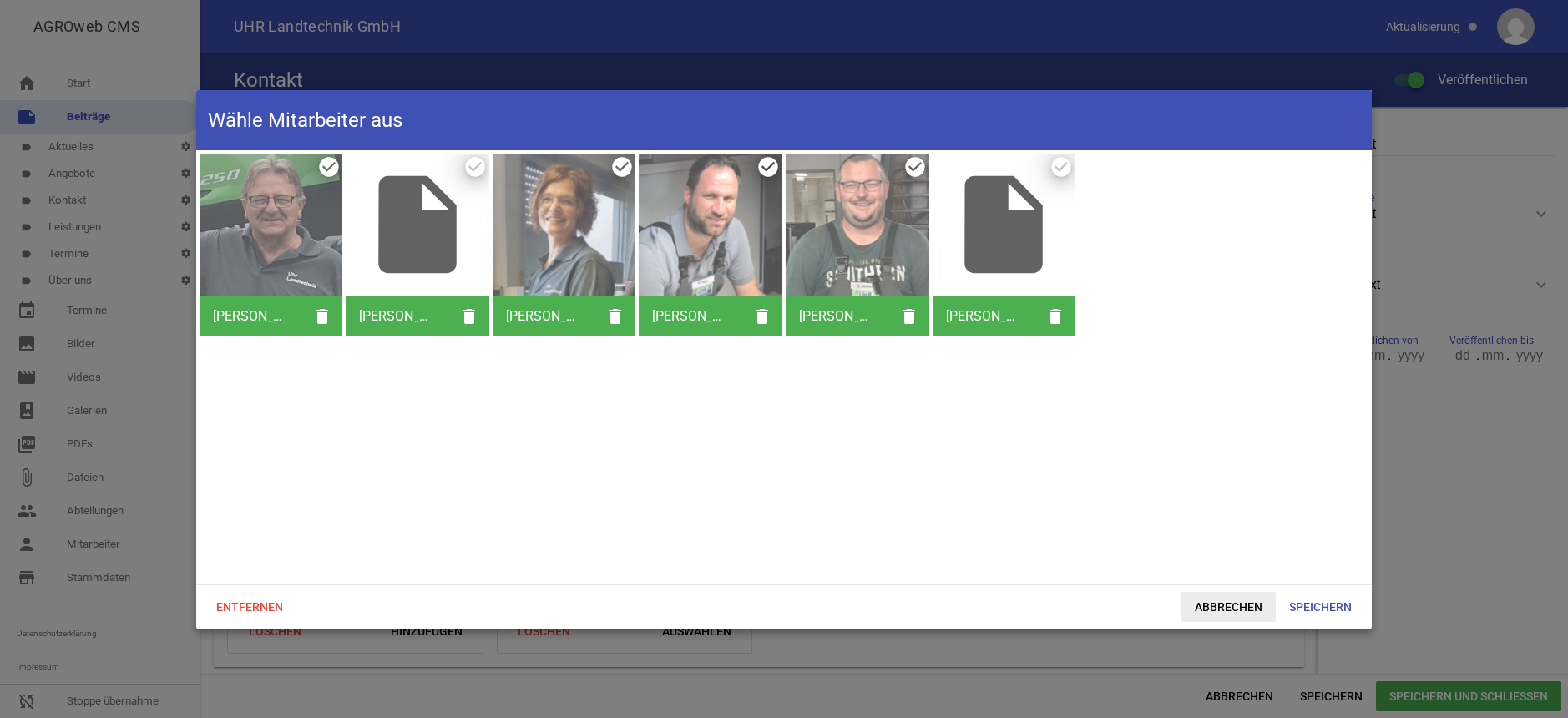
click at [1231, 608] on span "Abbrechen" at bounding box center [1229, 607] width 95 height 30
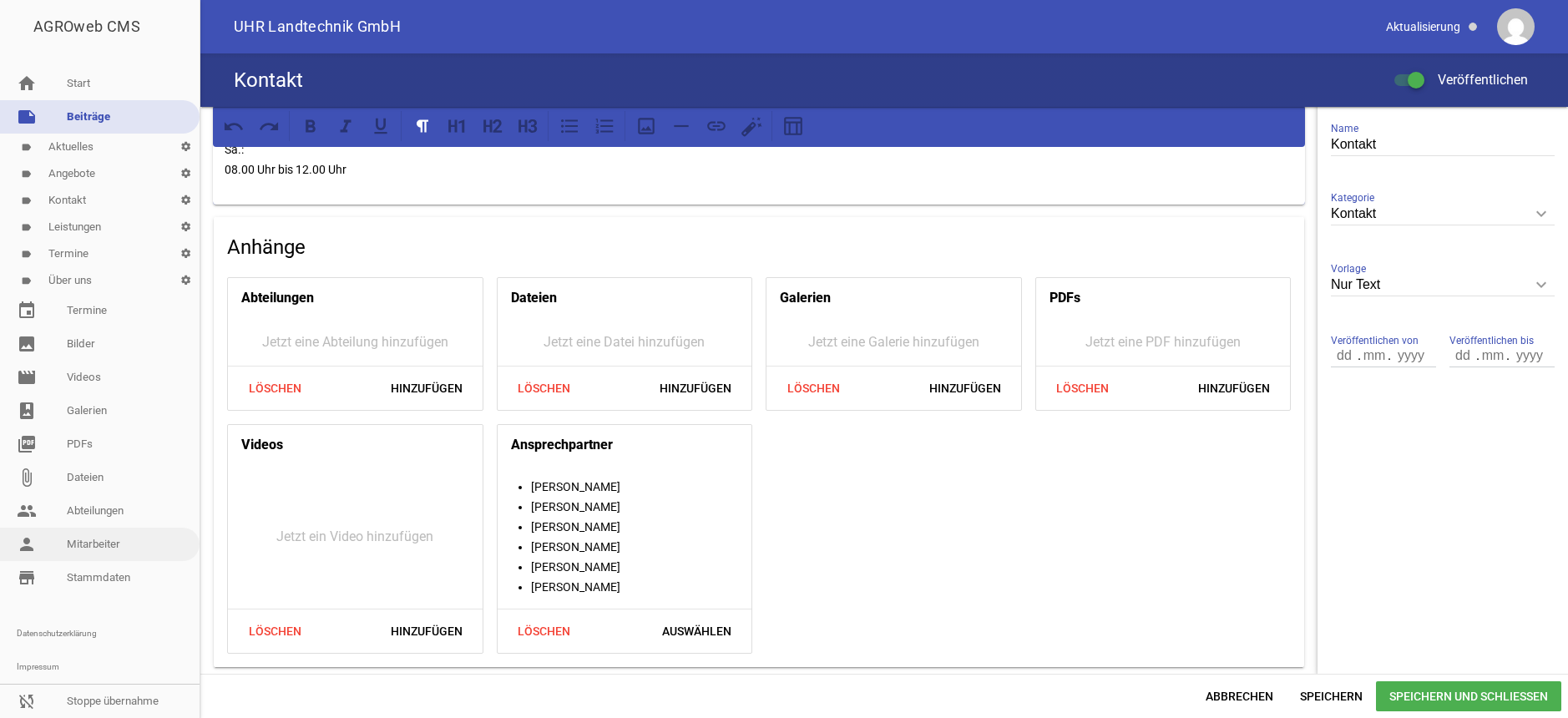
click at [97, 545] on link "person Mitarbeiter" at bounding box center [100, 543] width 200 height 33
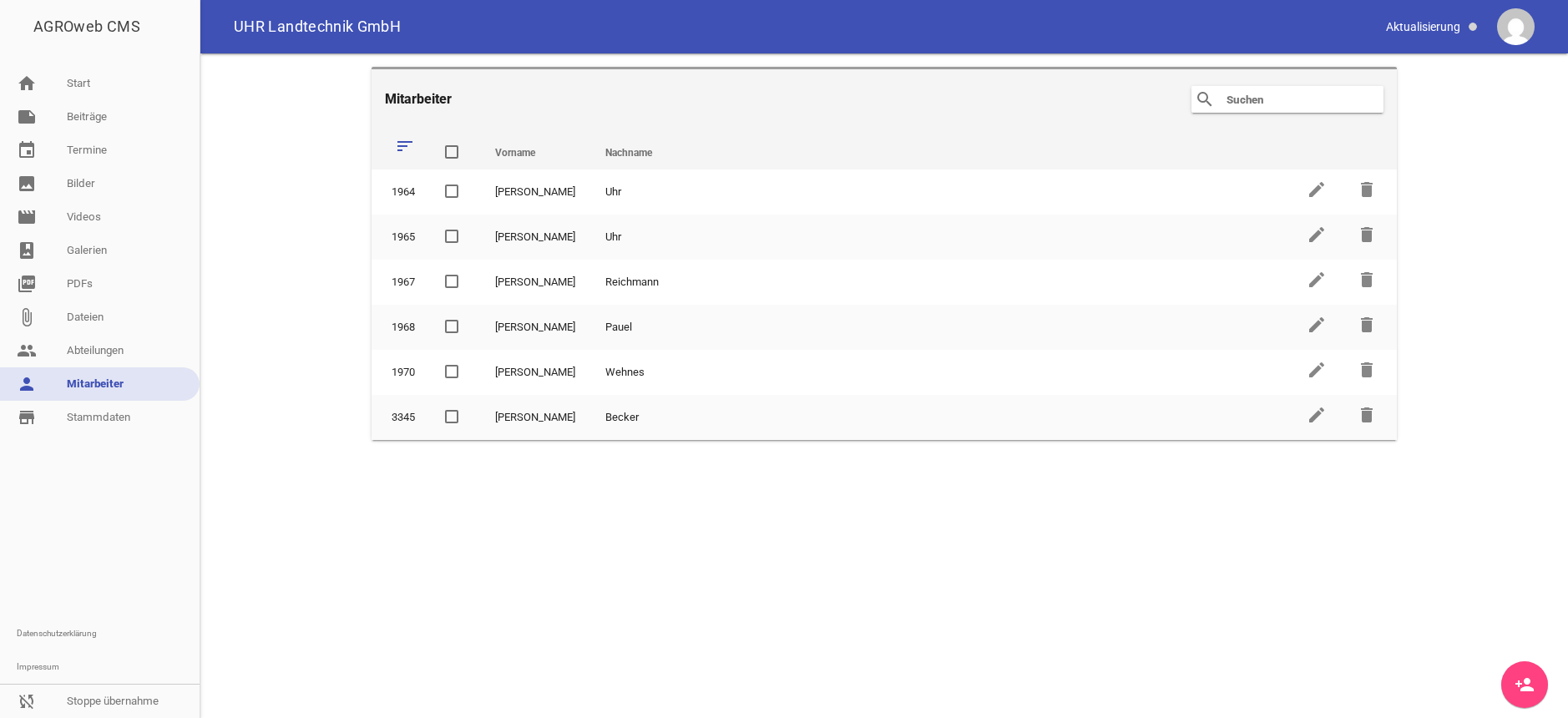
click at [1517, 673] on link "person_add" at bounding box center [1524, 684] width 46 height 46
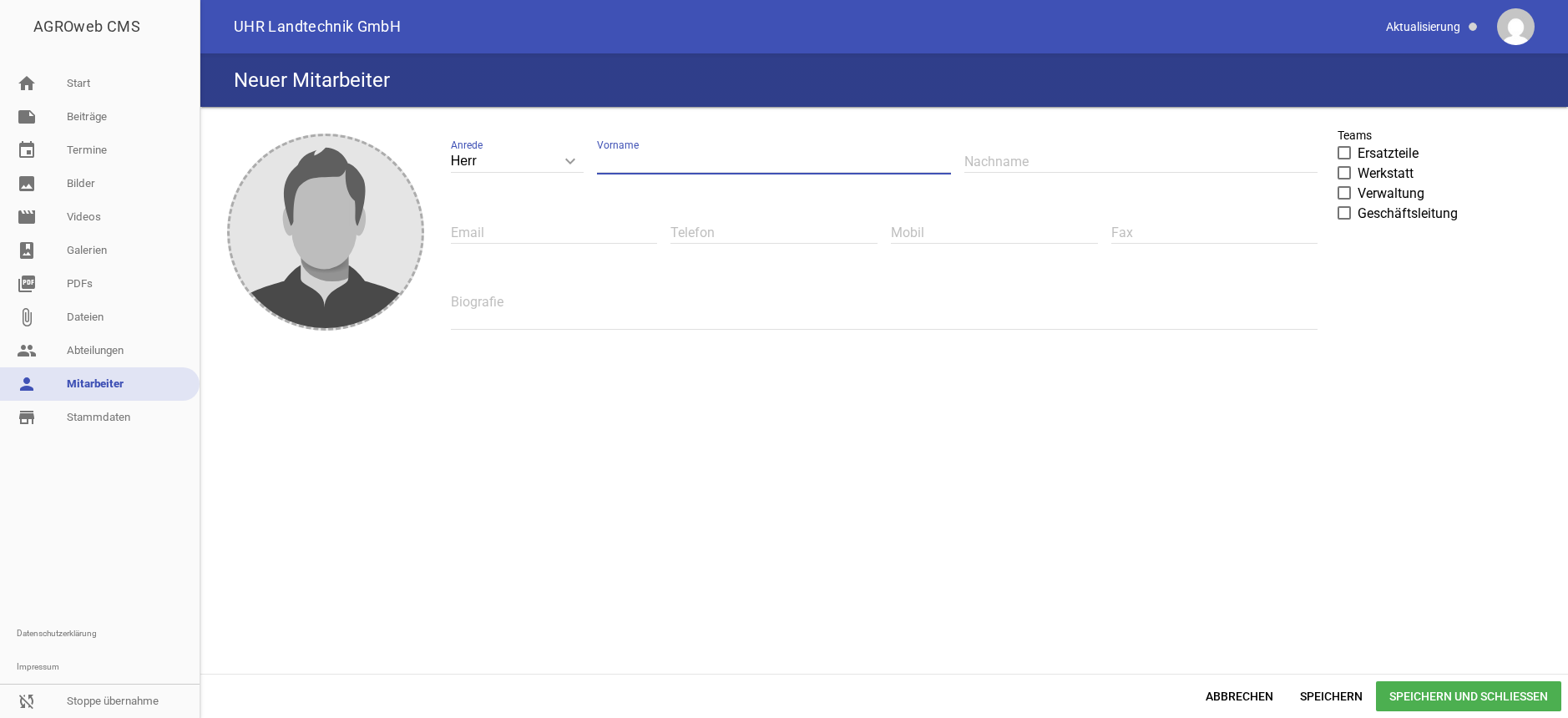
click at [665, 156] on input "text" at bounding box center [774, 161] width 353 height 22
type input "M"
type input "Test"
click at [1003, 152] on input "text" at bounding box center [1141, 161] width 353 height 22
type input "[PERSON_NAME]"
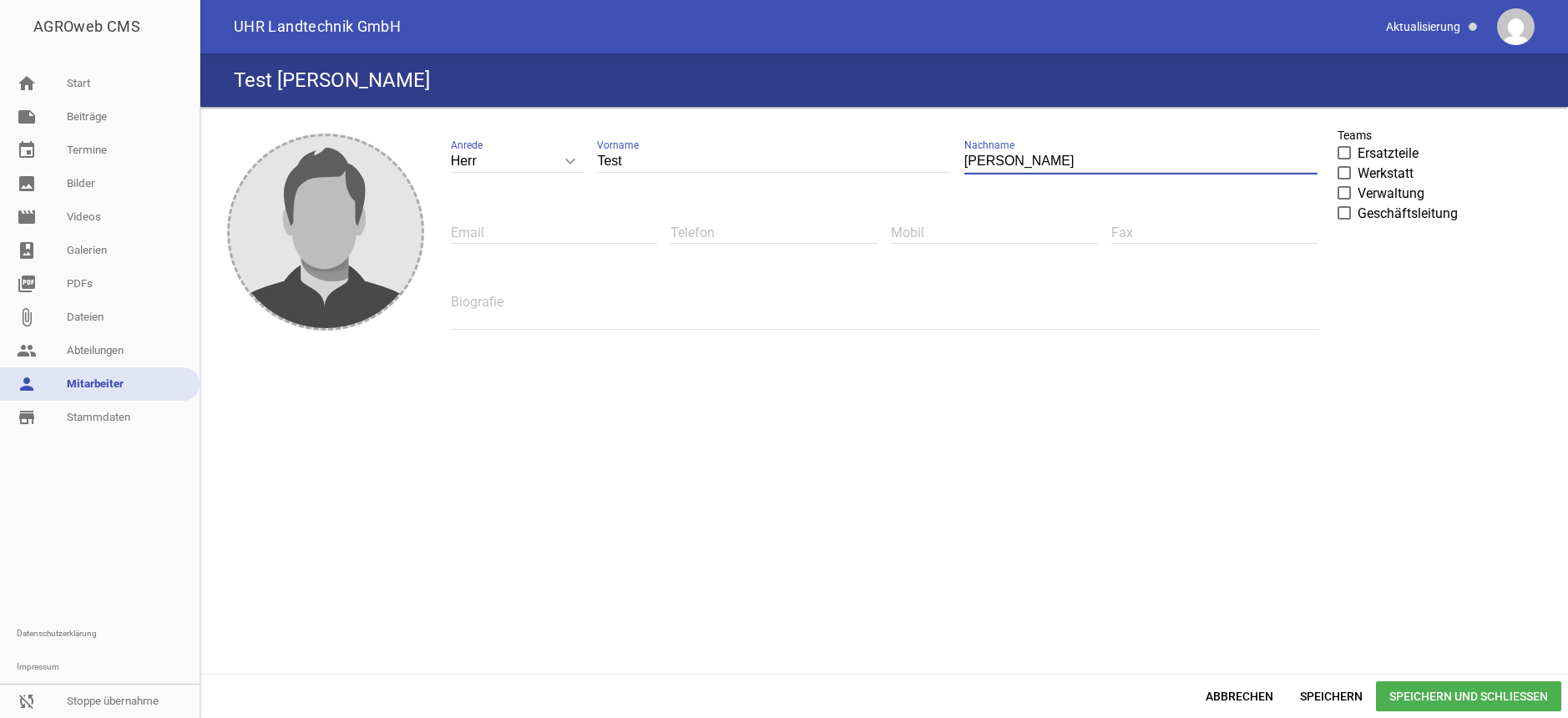
click at [1471, 687] on span "Speichern und Schließen" at bounding box center [1469, 696] width 186 height 30
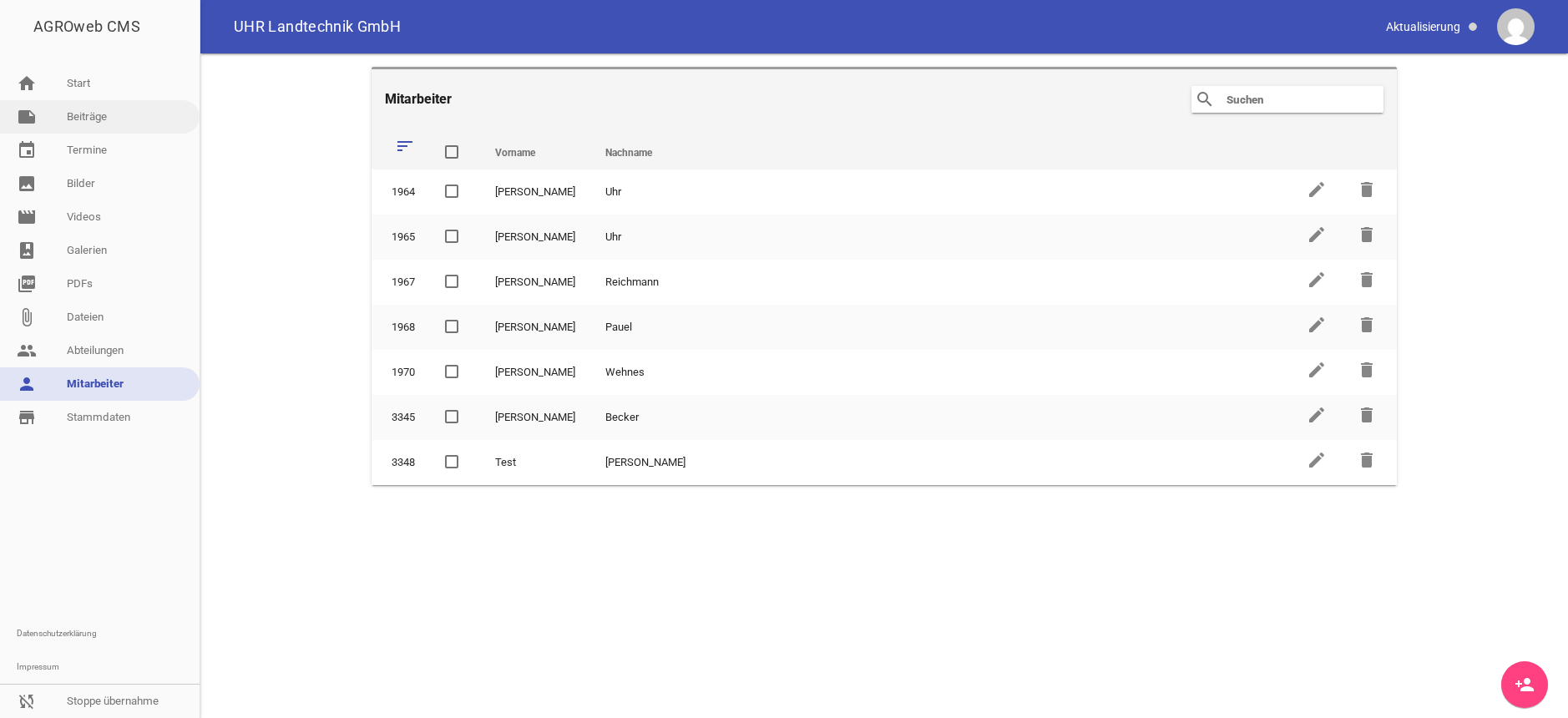
click at [118, 115] on link "note Beiträge" at bounding box center [100, 116] width 200 height 33
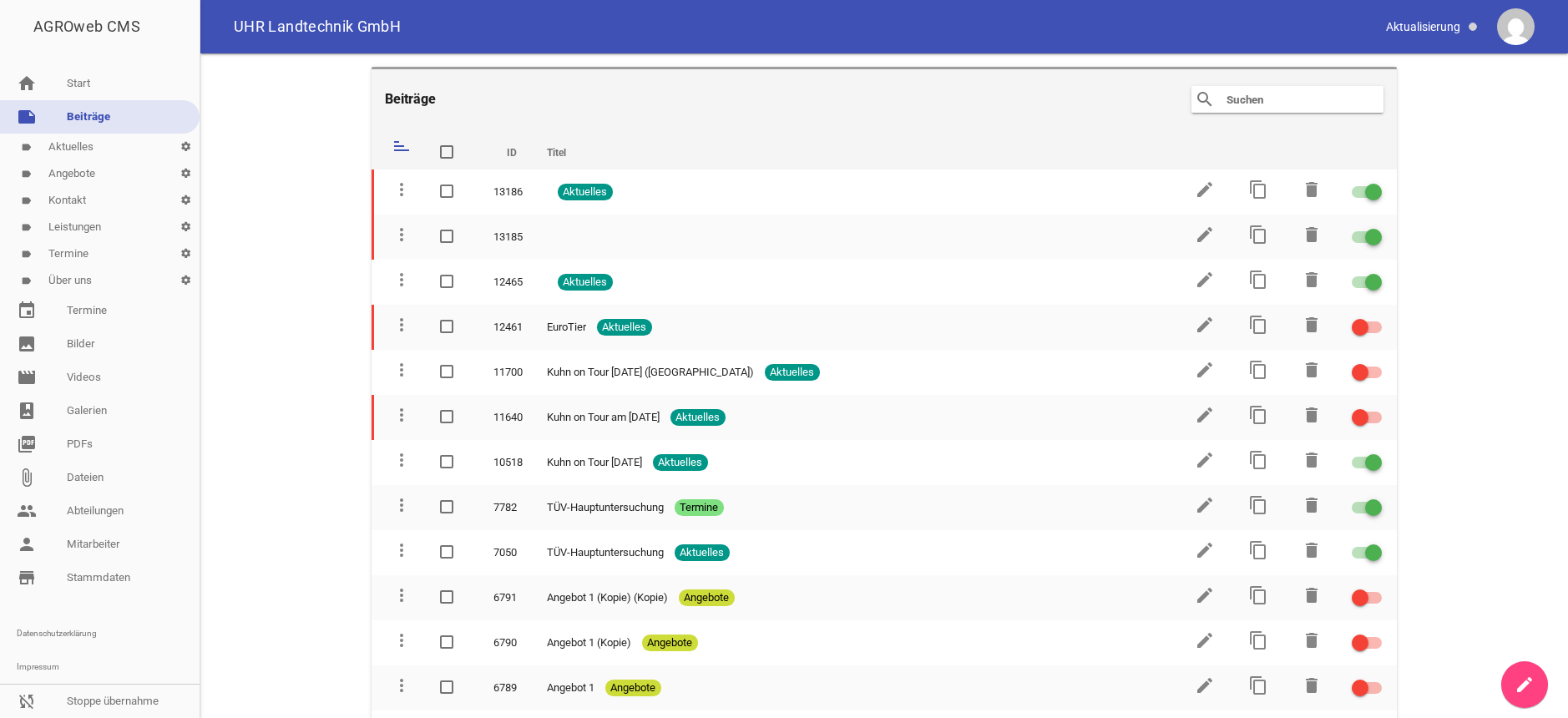
click at [81, 197] on link "label Kontakt settings" at bounding box center [100, 201] width 200 height 27
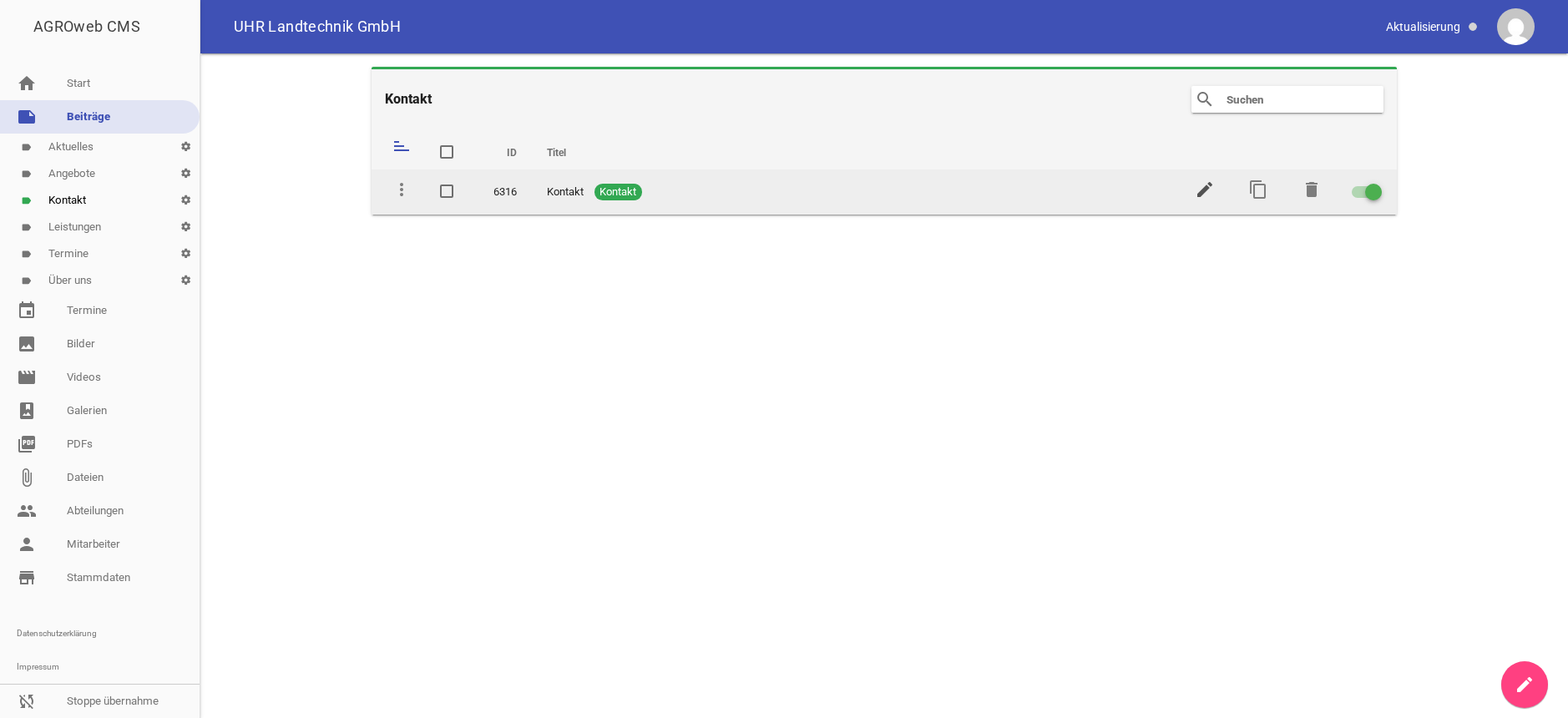
click at [1199, 182] on icon "edit" at bounding box center [1205, 189] width 20 height 20
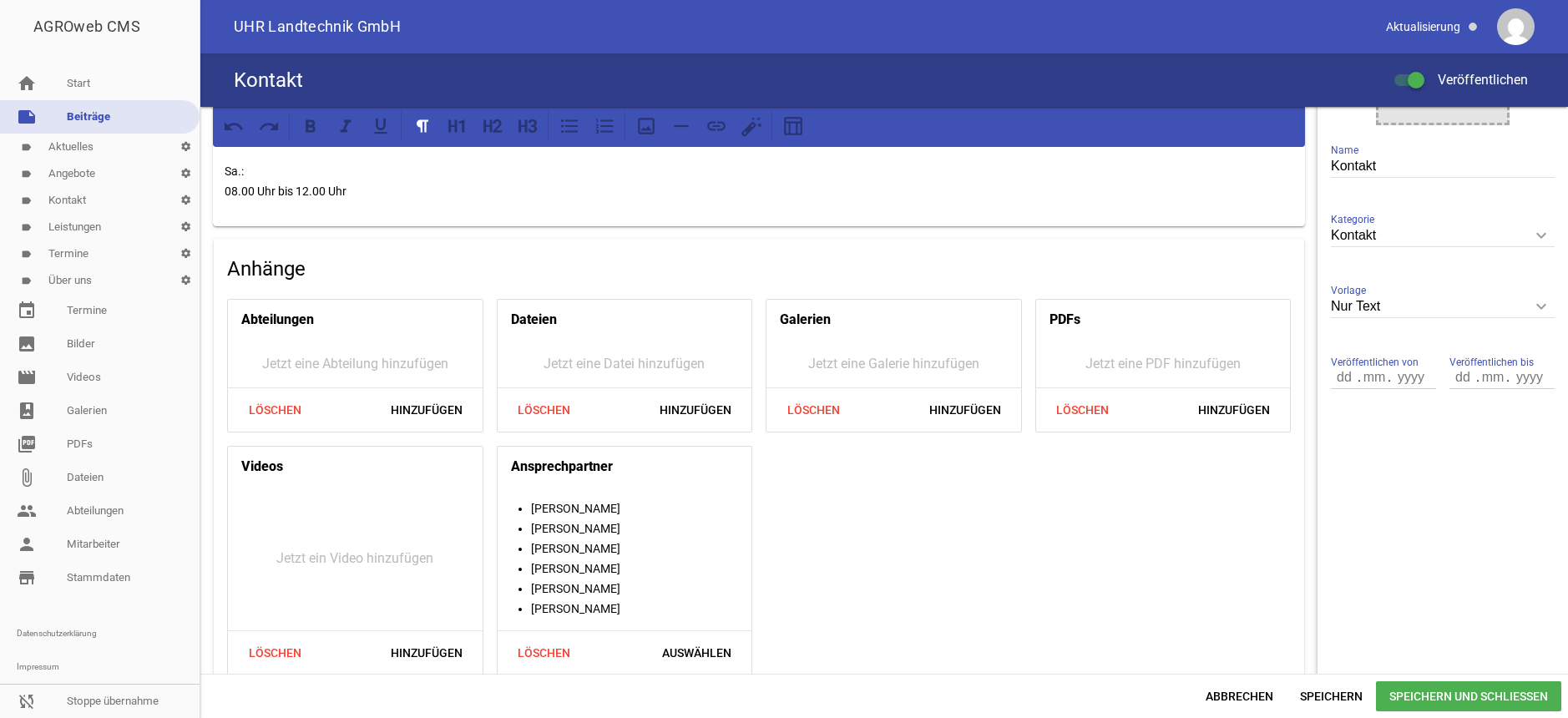
scroll to position [387, 0]
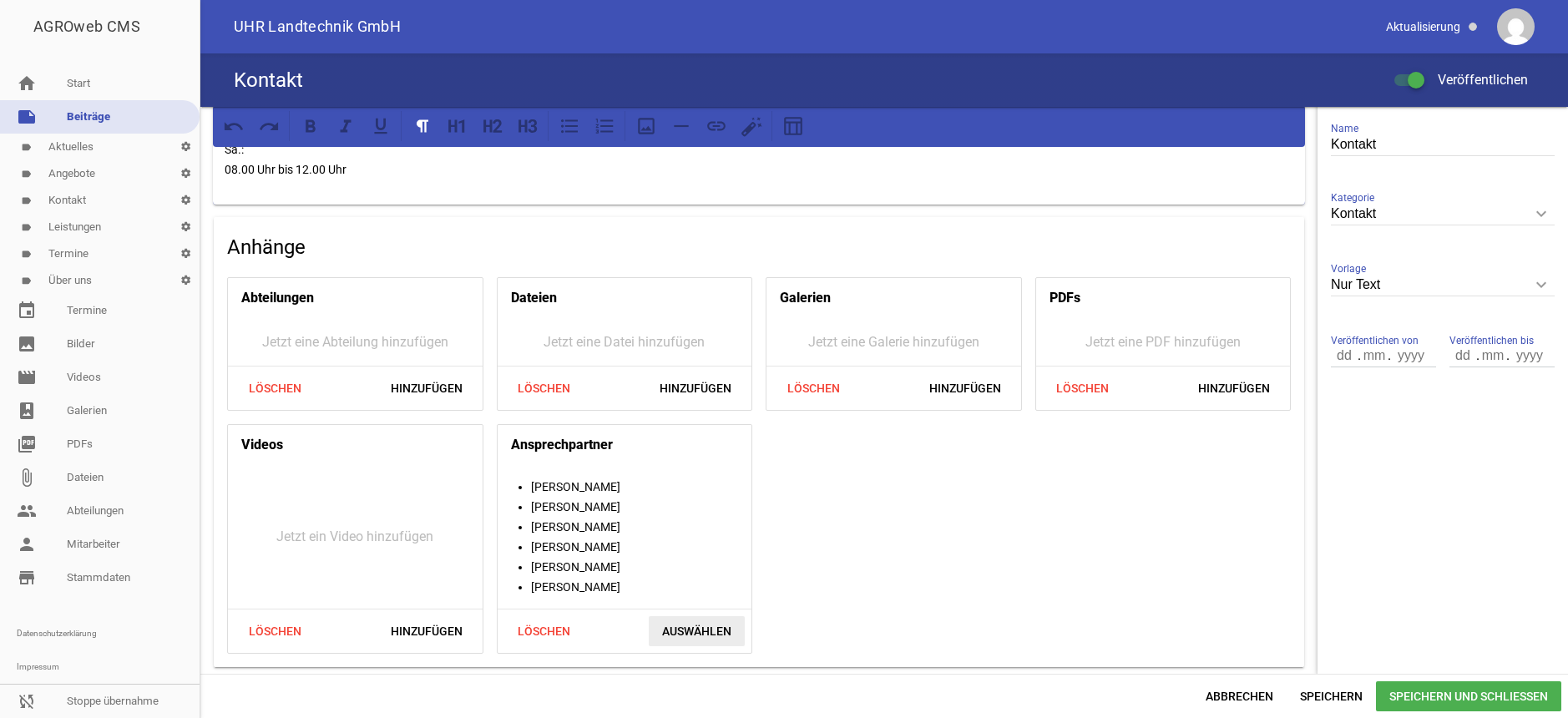
click at [685, 633] on span "Auswählen" at bounding box center [697, 631] width 96 height 30
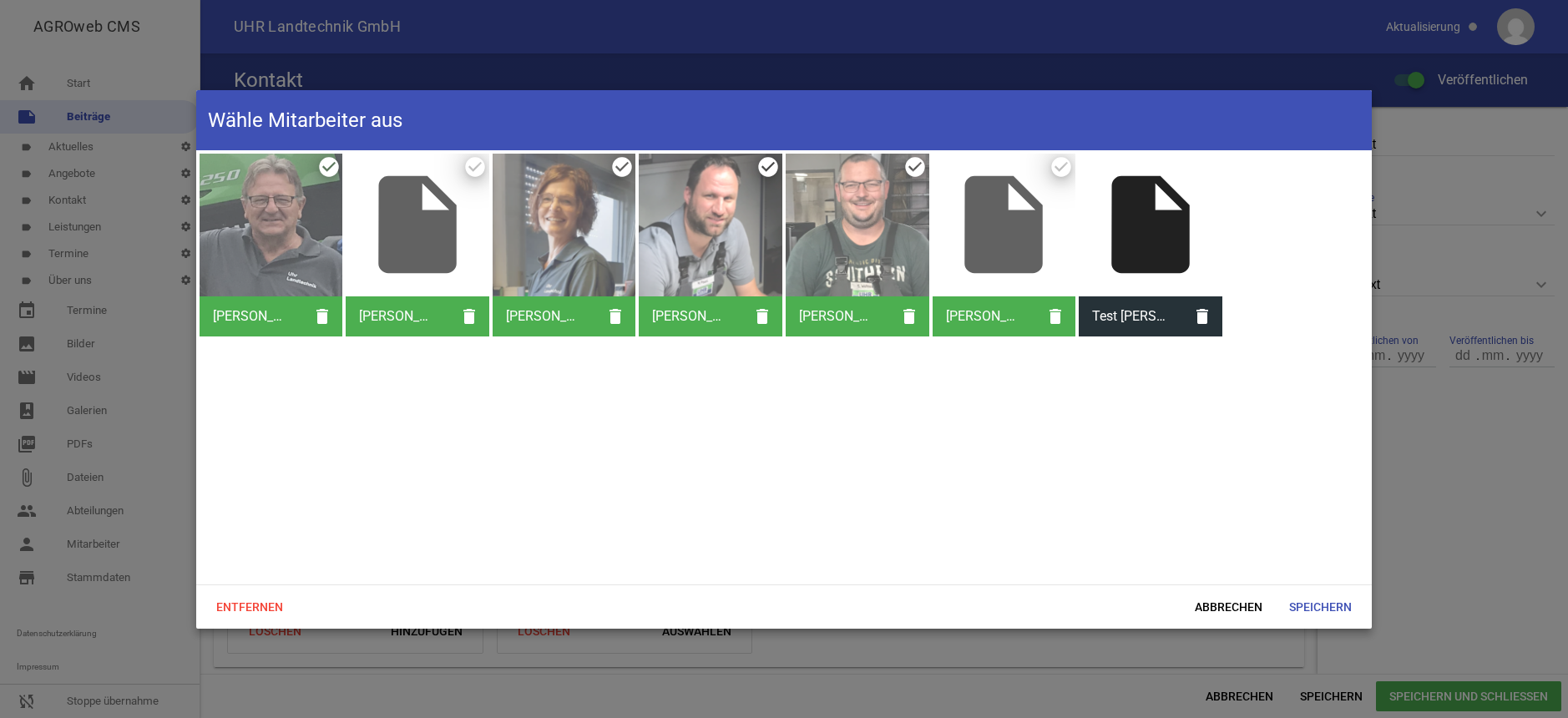
click at [1144, 256] on div "insert_drive_file" at bounding box center [1150, 225] width 144 height 144
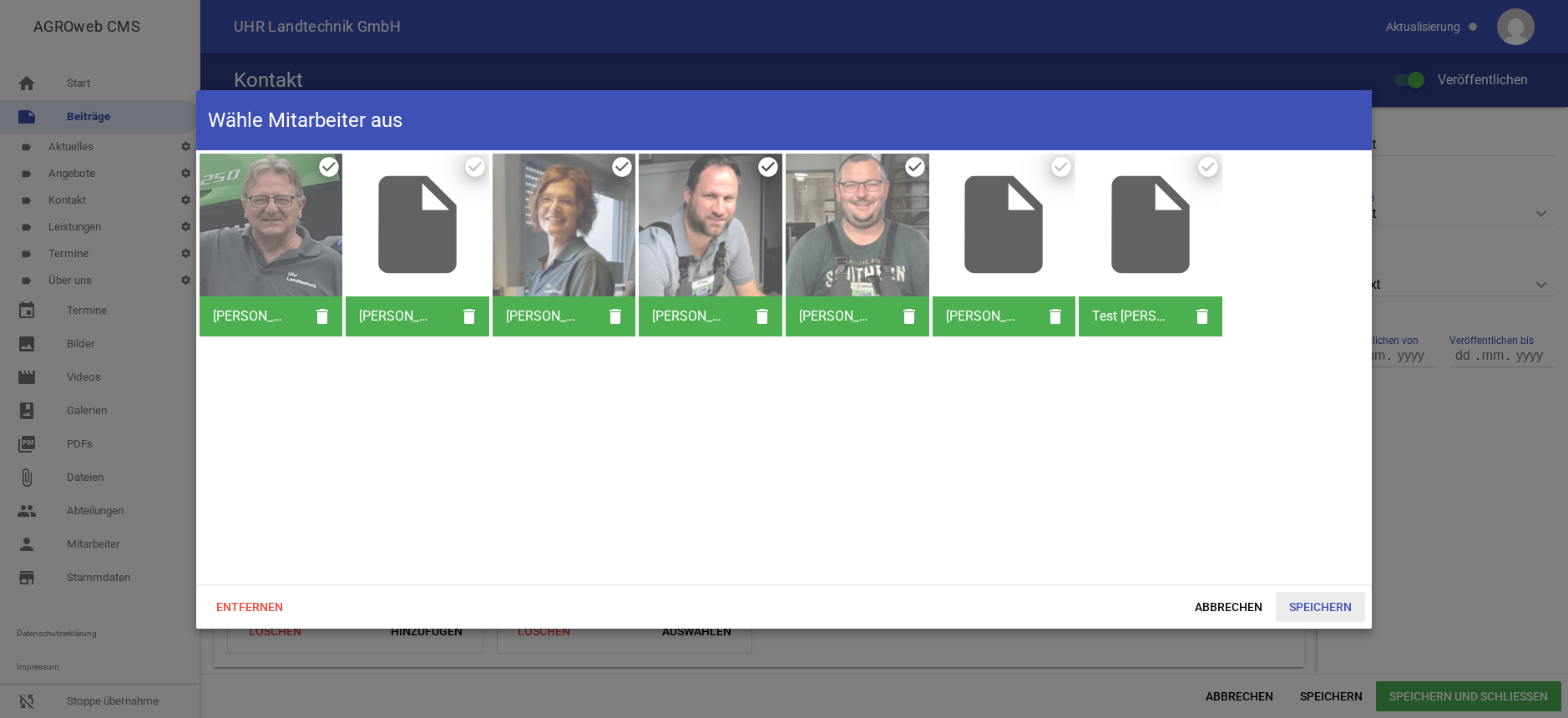
click at [1324, 608] on span "Speichern" at bounding box center [1320, 607] width 89 height 30
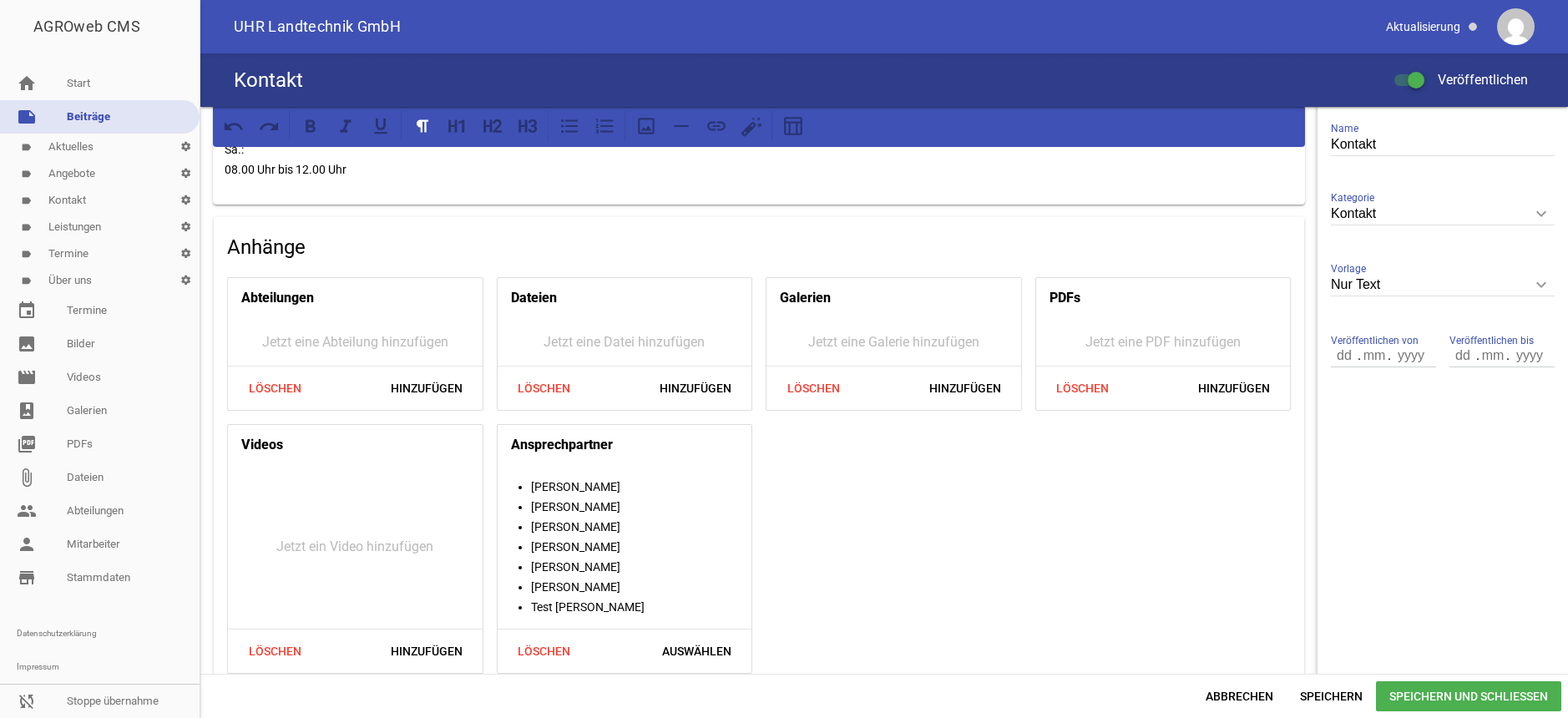
click at [1417, 701] on span "Speichern und Schließen" at bounding box center [1469, 696] width 186 height 30
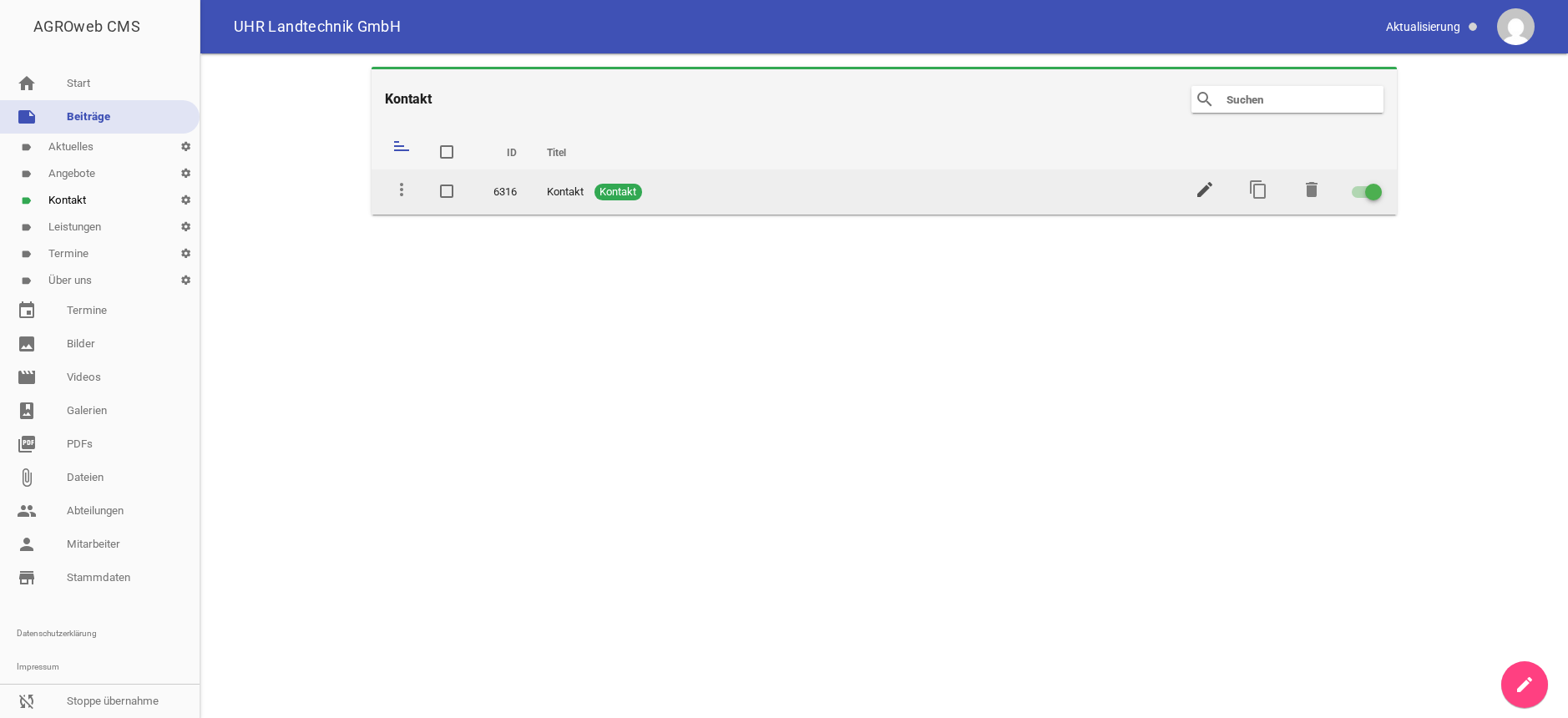
click at [1205, 185] on icon "edit" at bounding box center [1205, 189] width 20 height 20
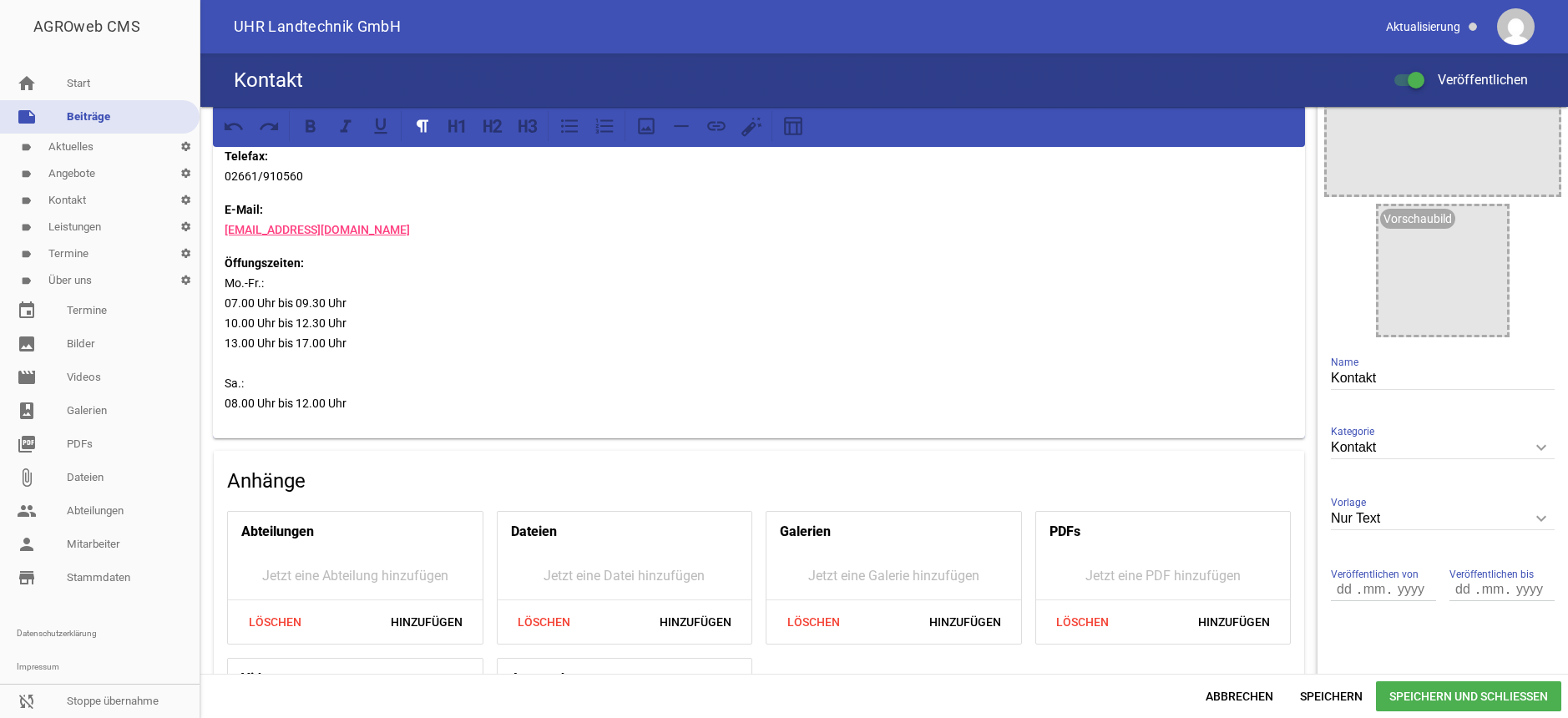
scroll to position [408, 0]
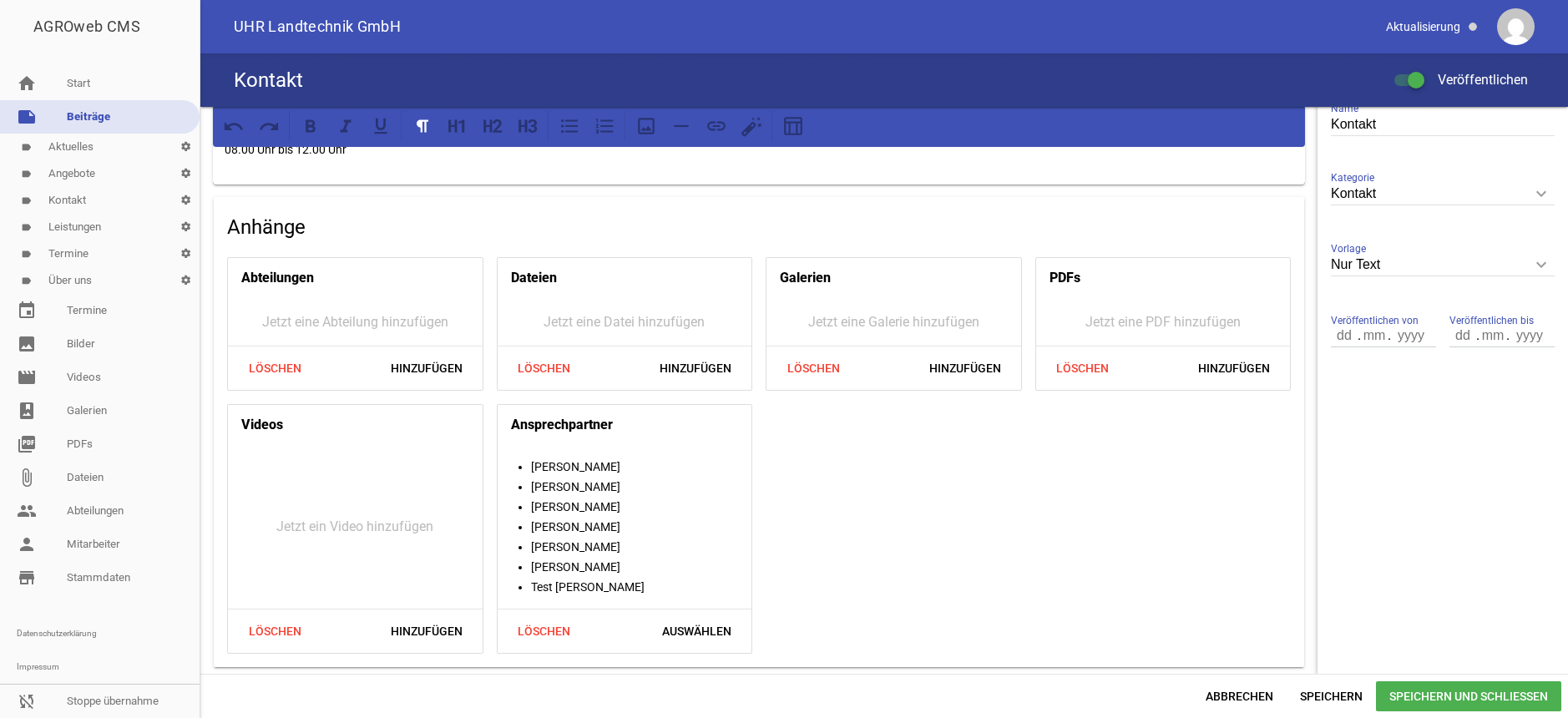
click at [608, 590] on li "Test [PERSON_NAME]" at bounding box center [642, 586] width 221 height 20
click at [677, 624] on span "Auswählen" at bounding box center [697, 631] width 96 height 30
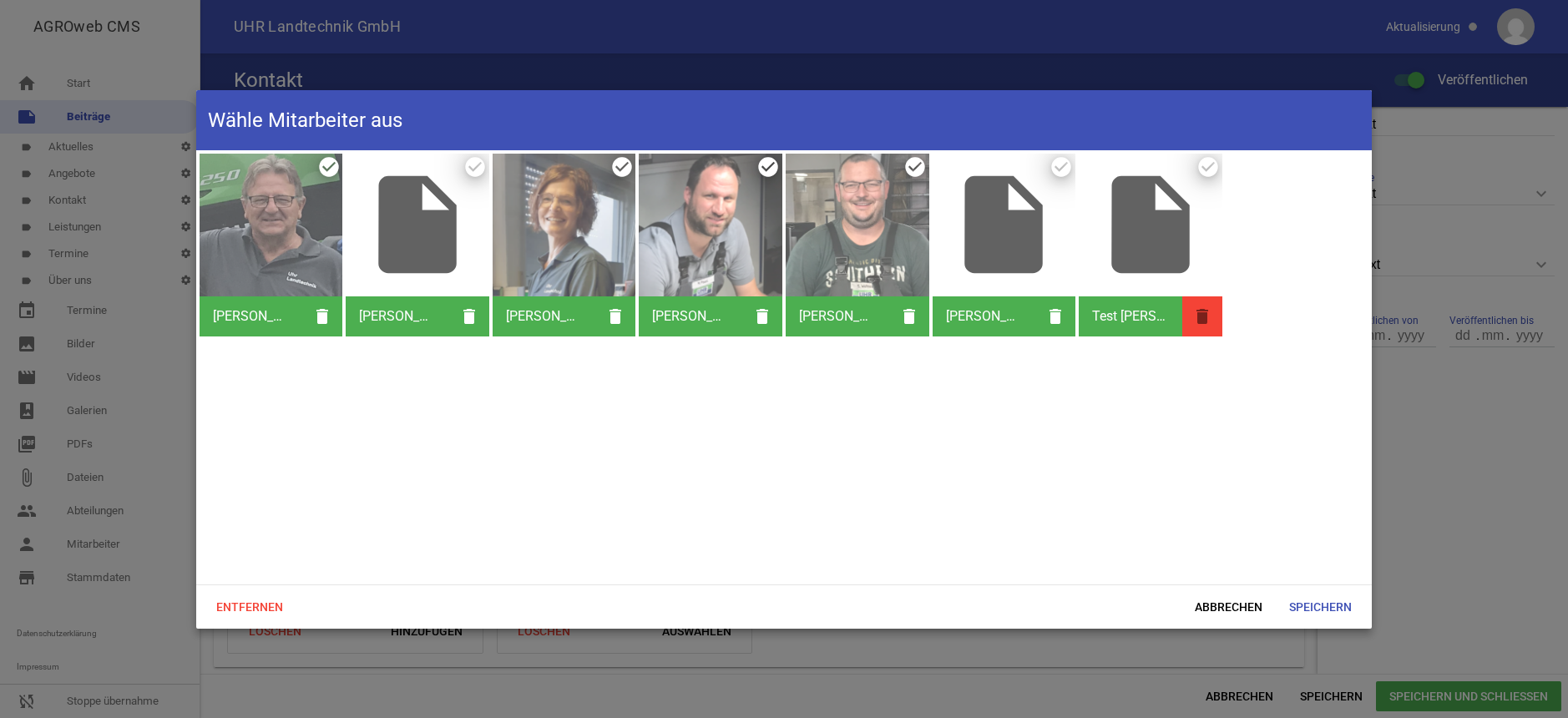
click at [1200, 311] on icon "delete" at bounding box center [1202, 316] width 40 height 40
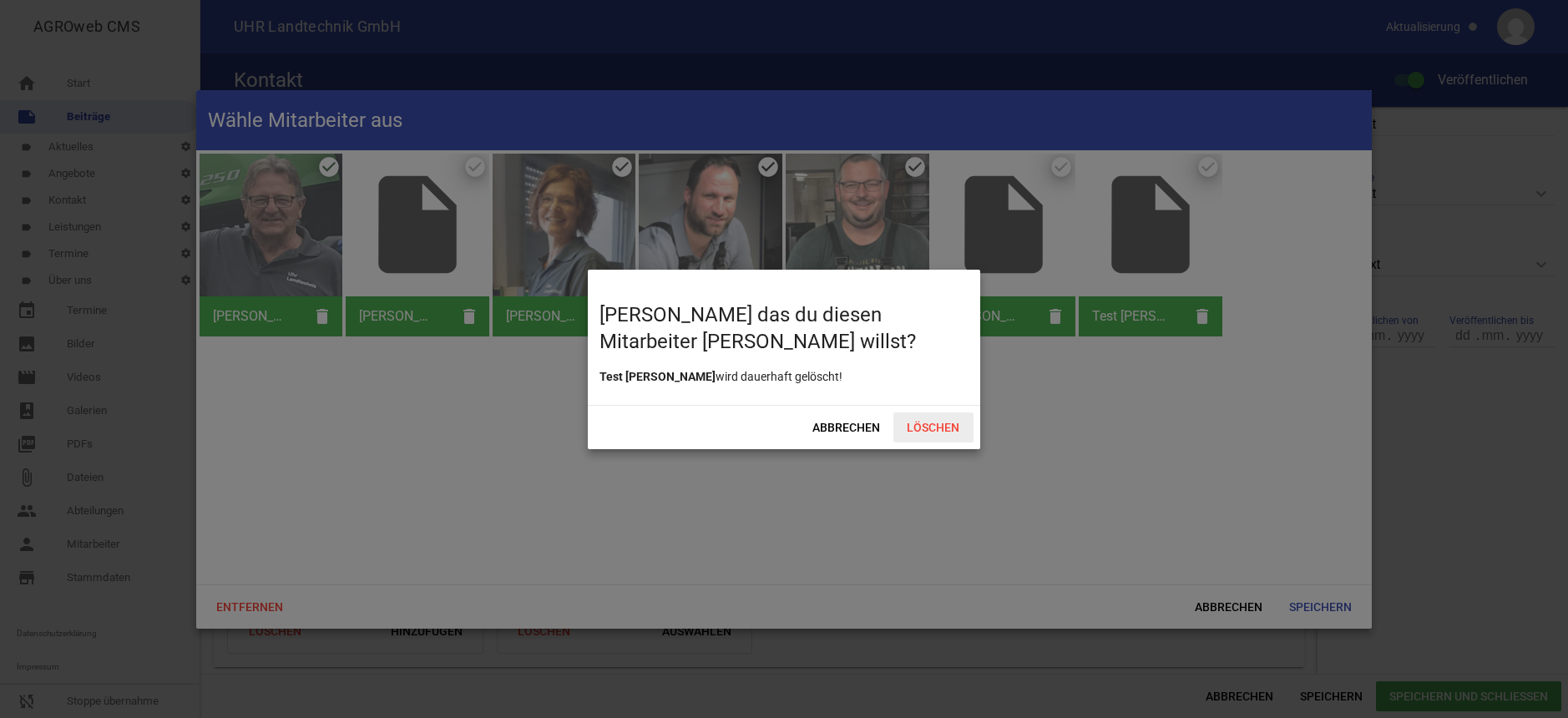
click at [938, 430] on span "Löschen" at bounding box center [933, 427] width 80 height 30
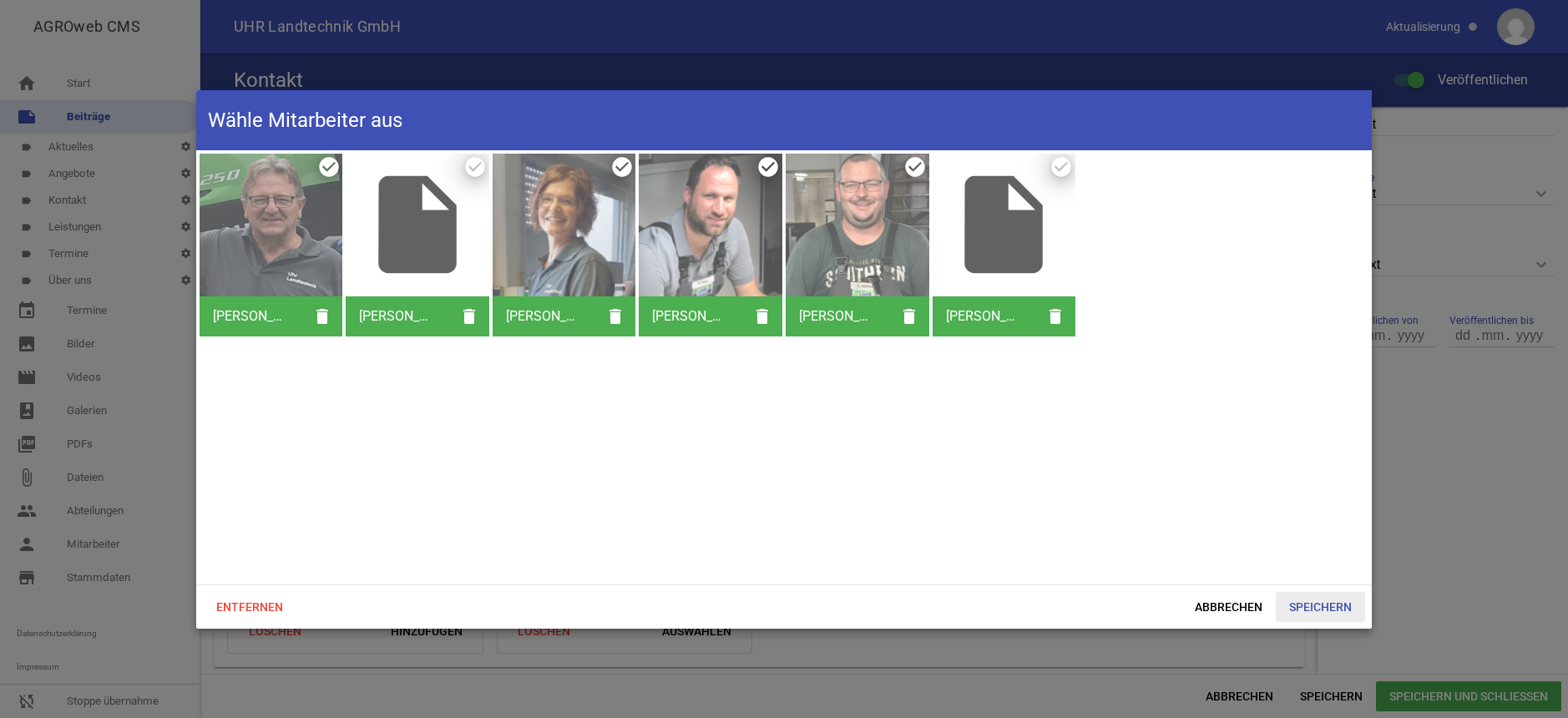
click at [1321, 608] on span "Speichern" at bounding box center [1320, 607] width 89 height 30
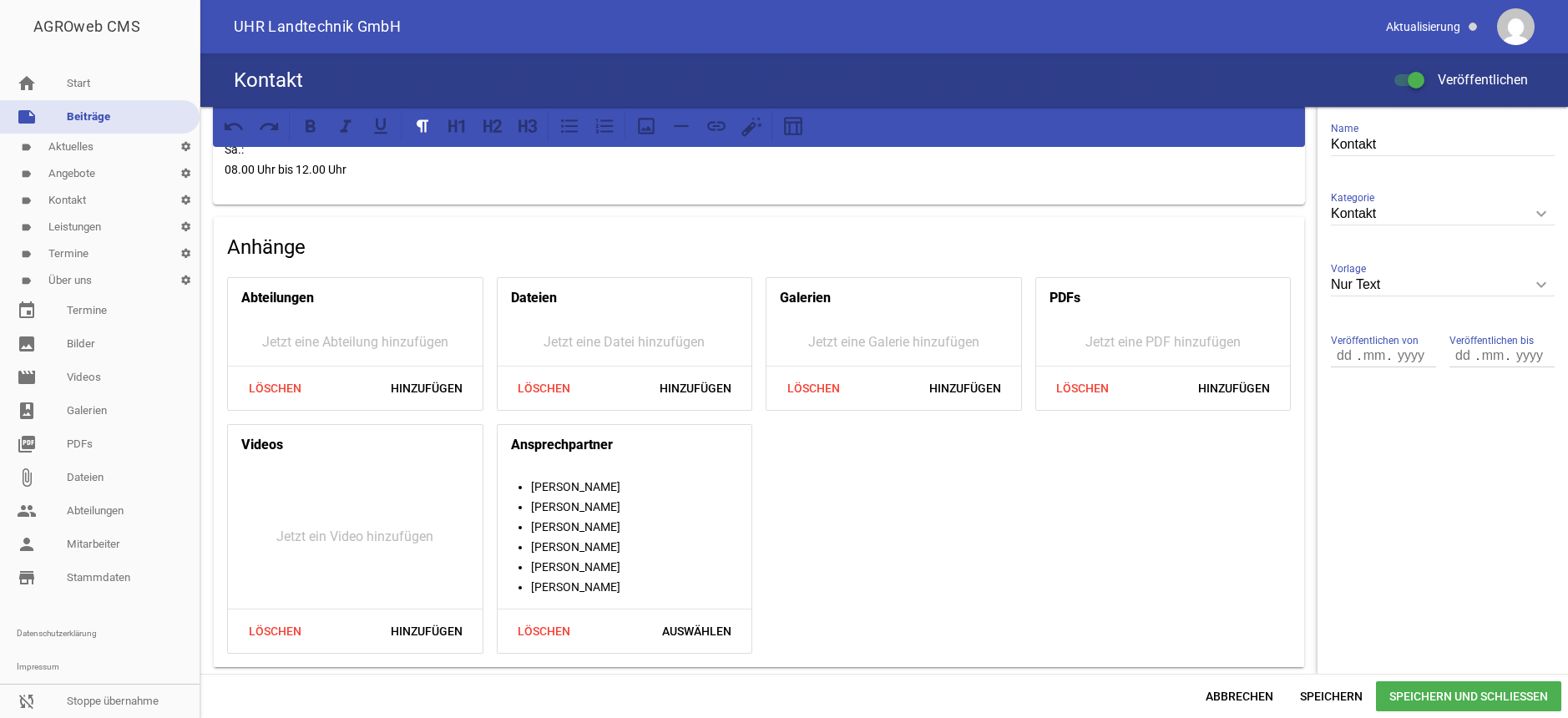
click at [1417, 696] on span "Speichern und Schließen" at bounding box center [1469, 696] width 186 height 30
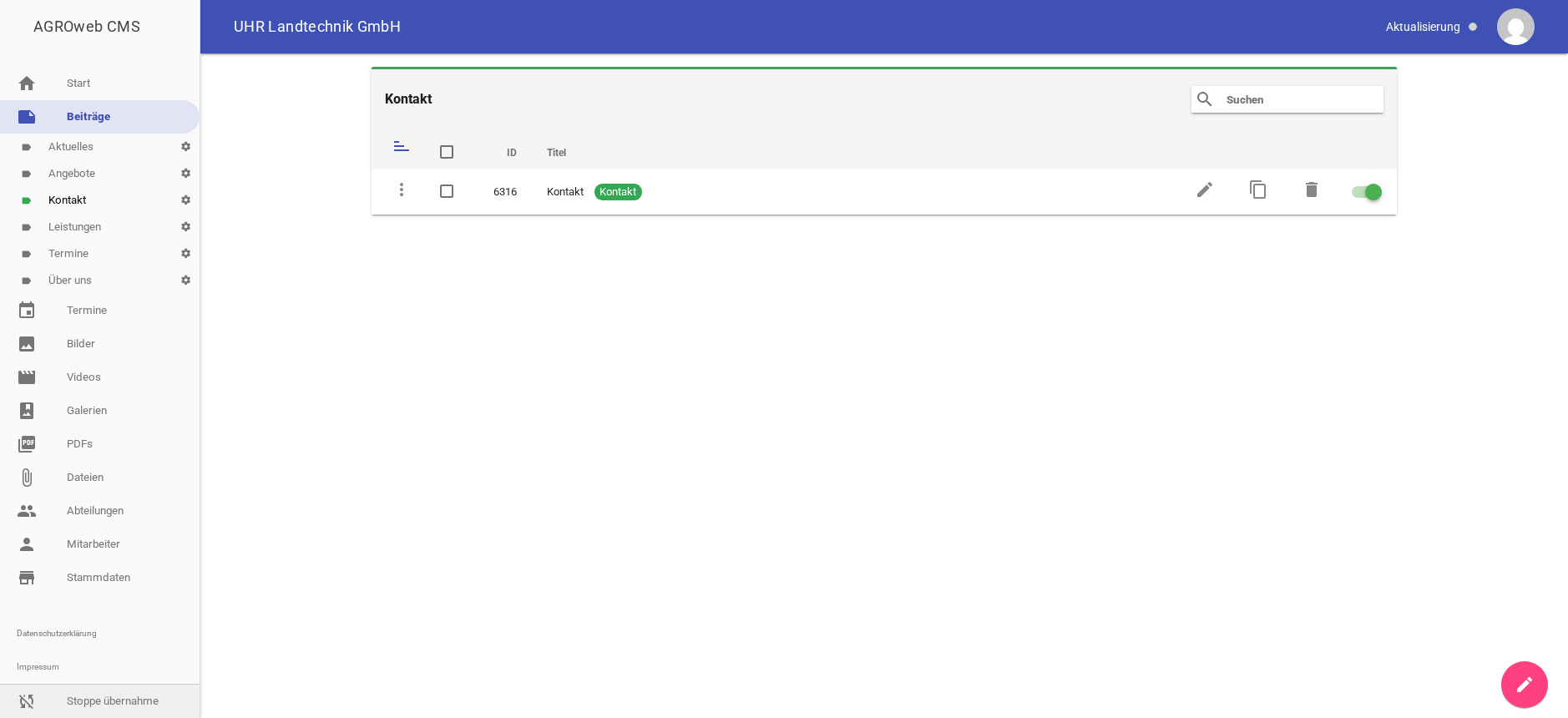
click at [110, 702] on link "sync_disabled Stoppe übernahme" at bounding box center [100, 700] width 200 height 33
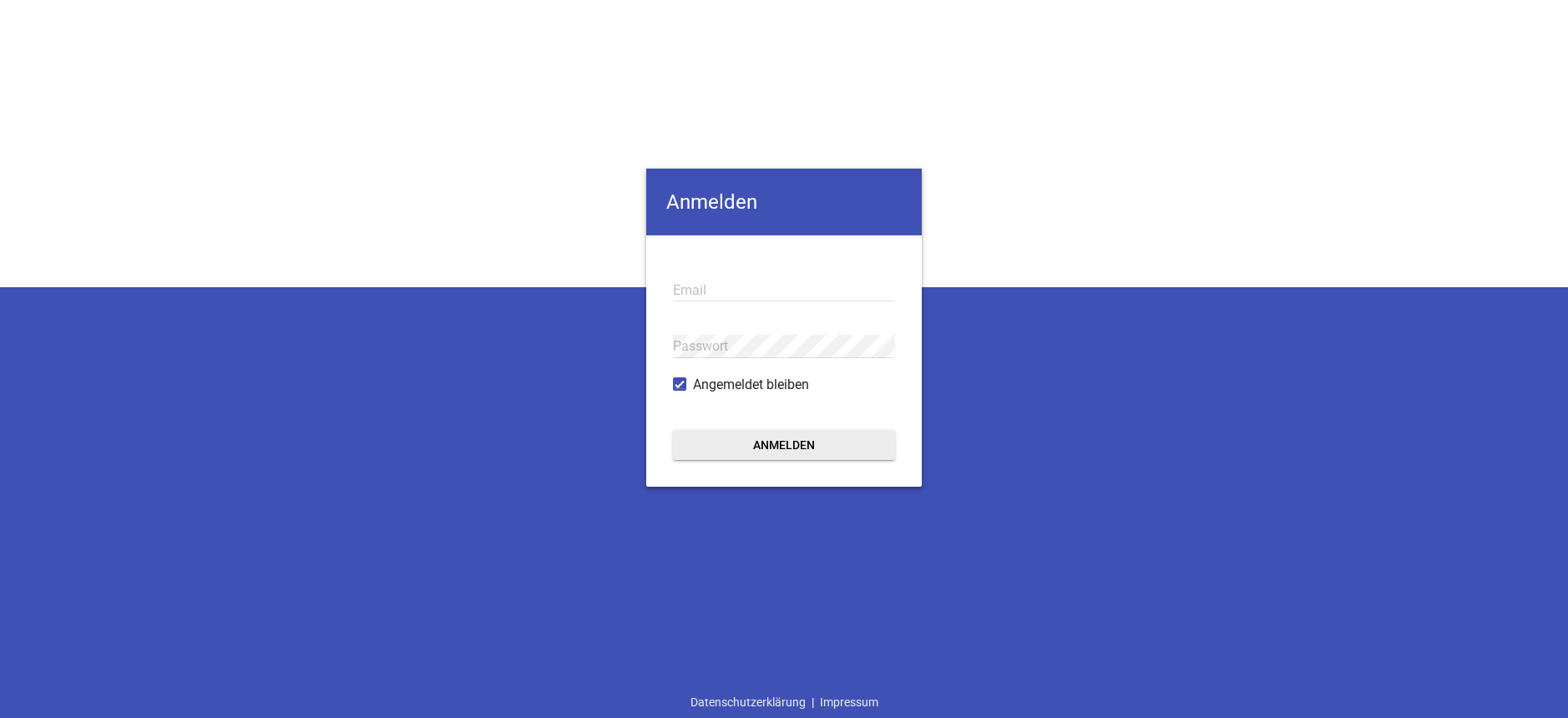
type input "[EMAIL_ADDRESS][DOMAIN_NAME]"
